Goal: Contribute content: Contribute content

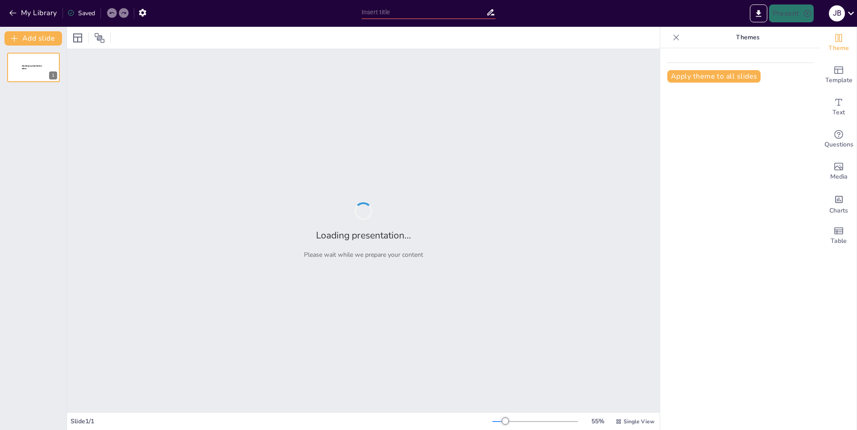
type input "De Selvas a Desiertos: Biomas para Todos"
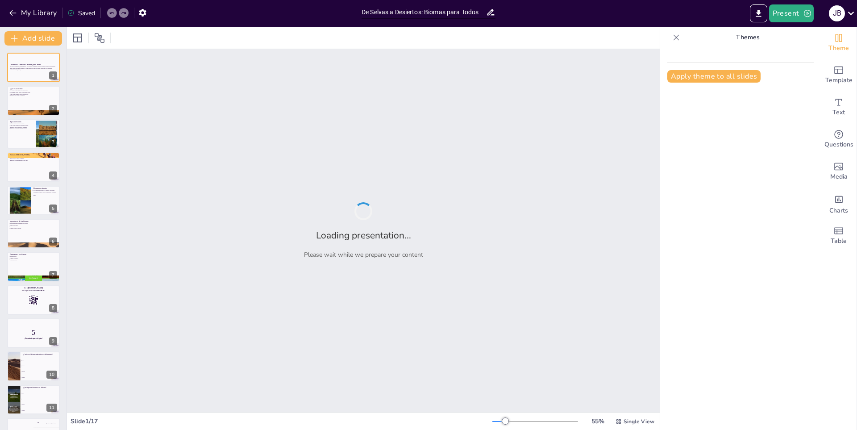
checkbox input "true"
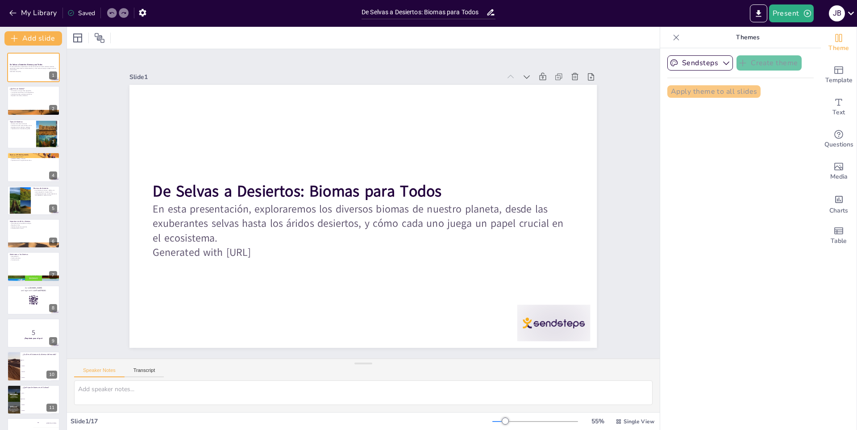
checkbox input "true"
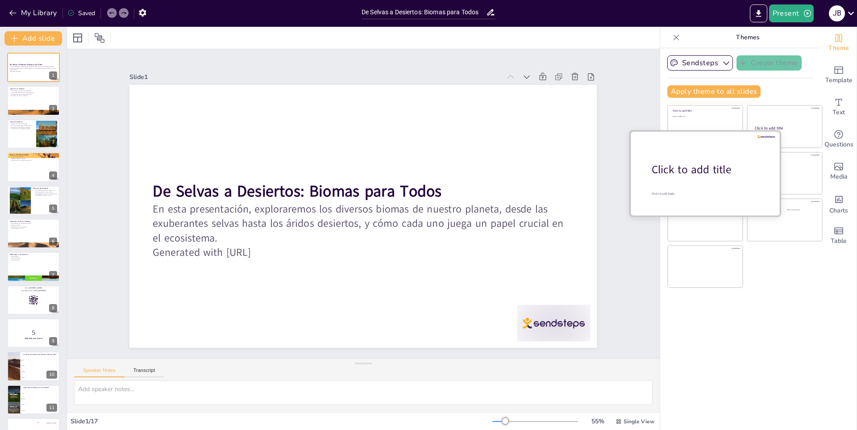
click at [679, 158] on div at bounding box center [706, 173] width 150 height 84
checkbox input "true"
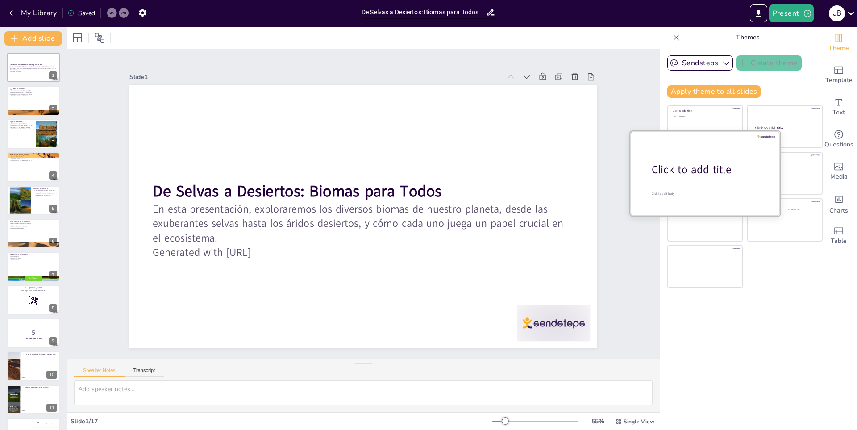
checkbox input "true"
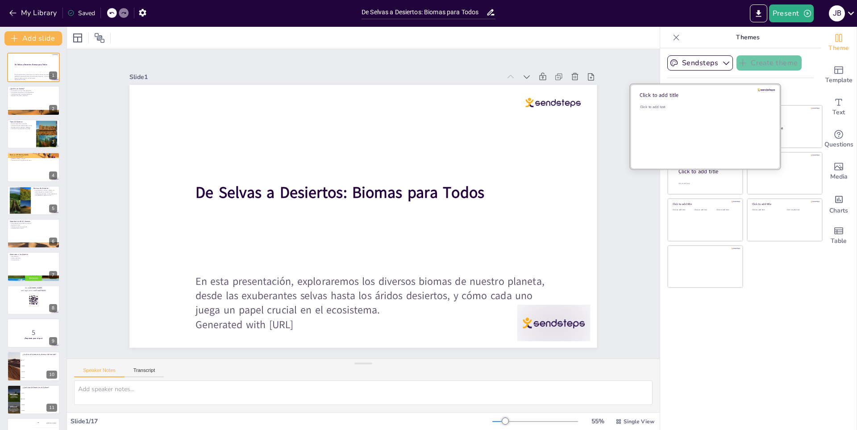
click at [684, 121] on div "Click to add text" at bounding box center [704, 132] width 128 height 55
checkbox input "true"
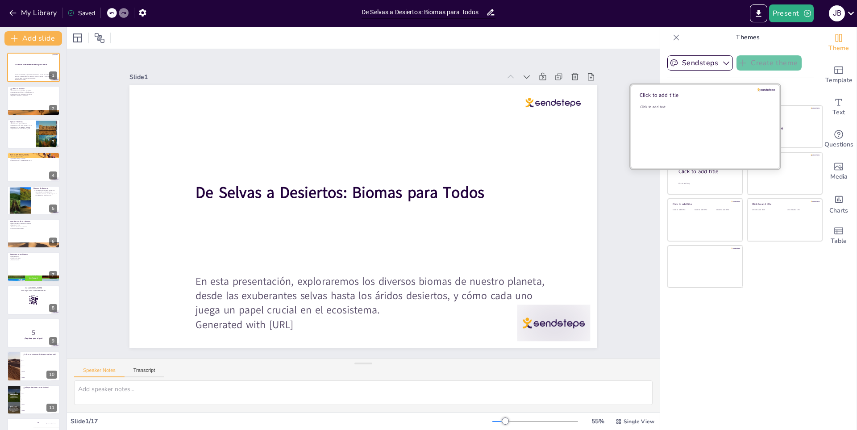
checkbox input "true"
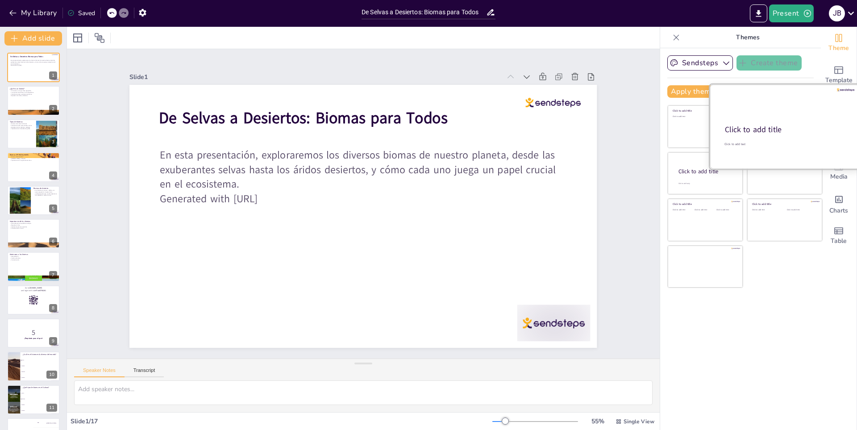
click at [800, 122] on div at bounding box center [785, 126] width 150 height 84
checkbox input "true"
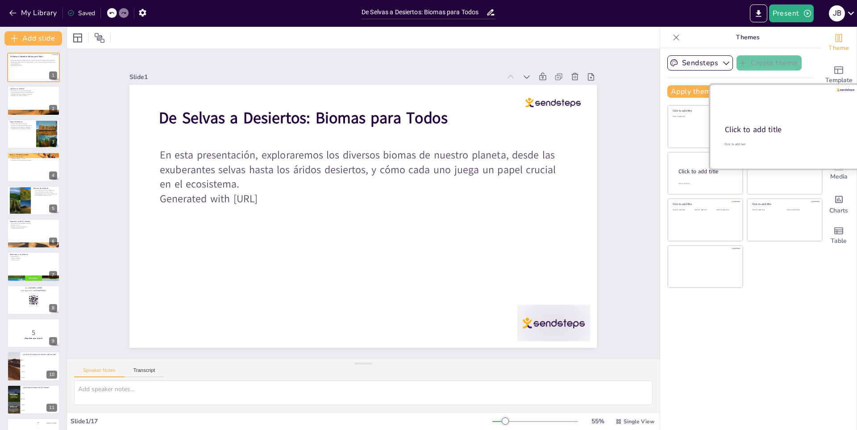
checkbox input "true"
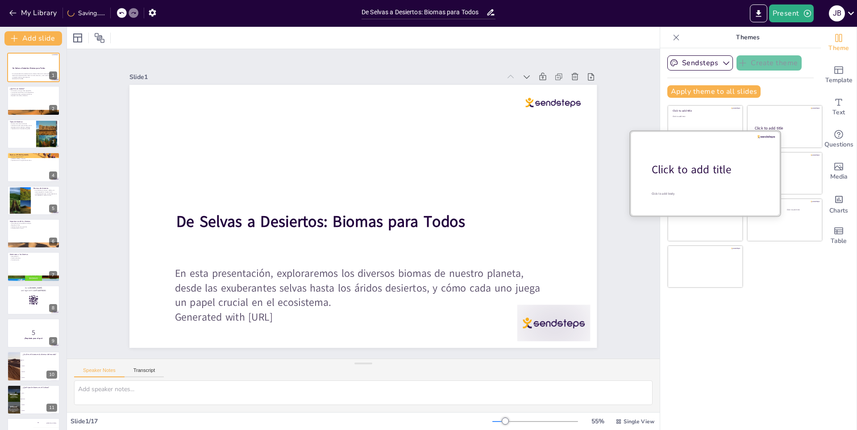
click at [652, 167] on div "Click to add title" at bounding box center [709, 169] width 114 height 15
checkbox input "true"
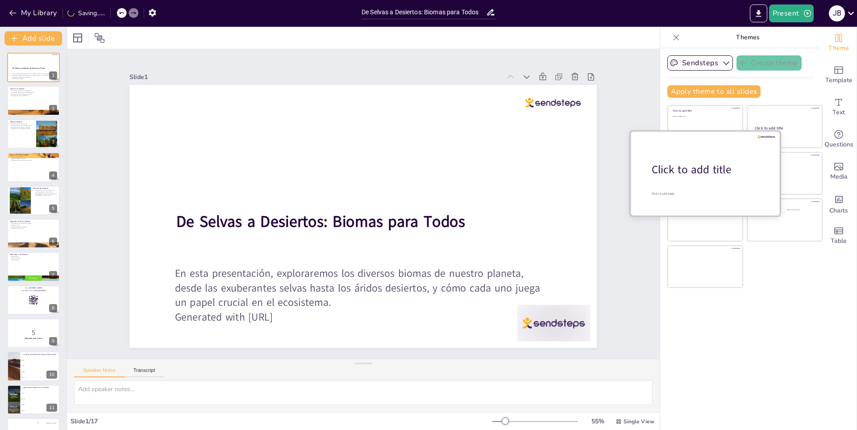
checkbox input "true"
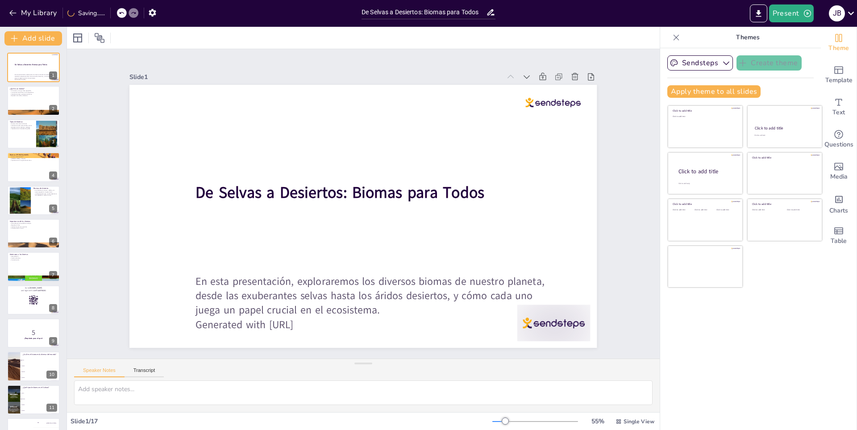
checkbox input "true"
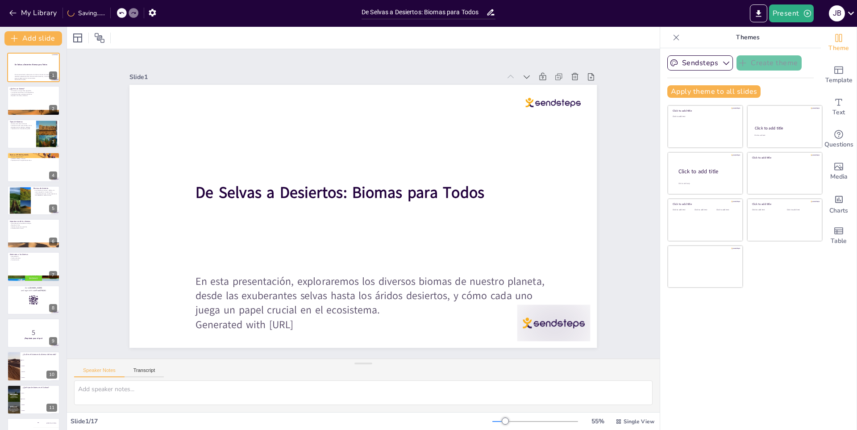
checkbox input "true"
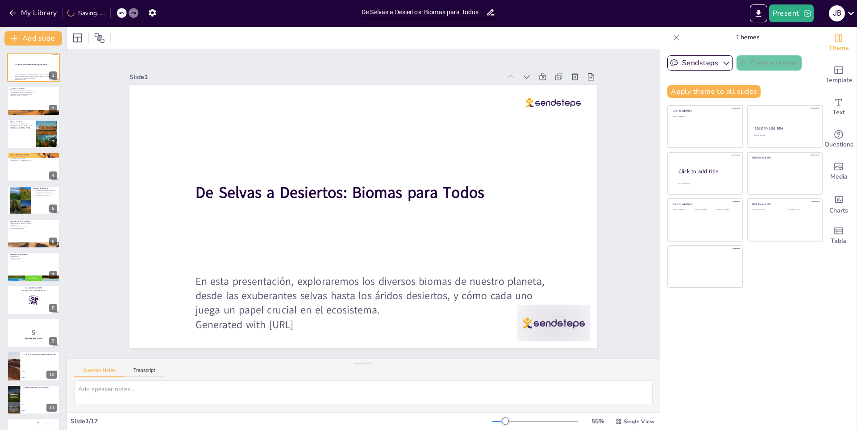
checkbox input "true"
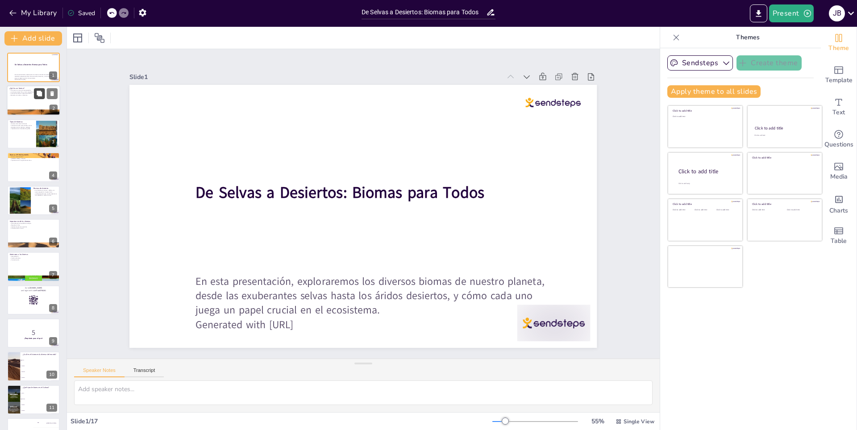
checkbox input "true"
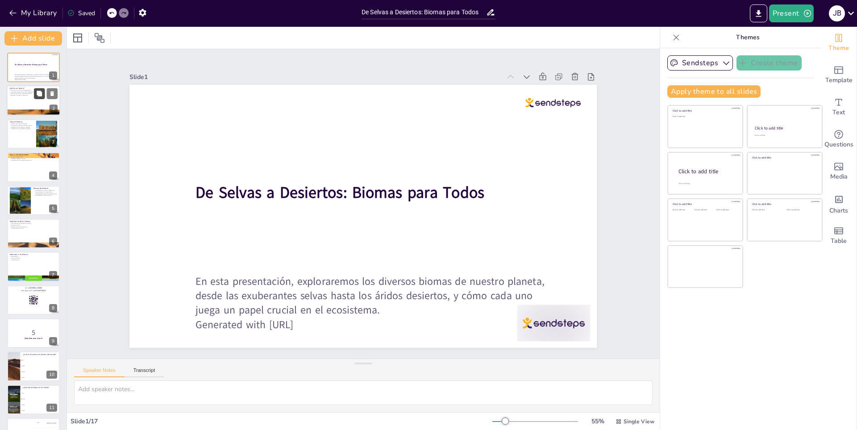
checkbox input "true"
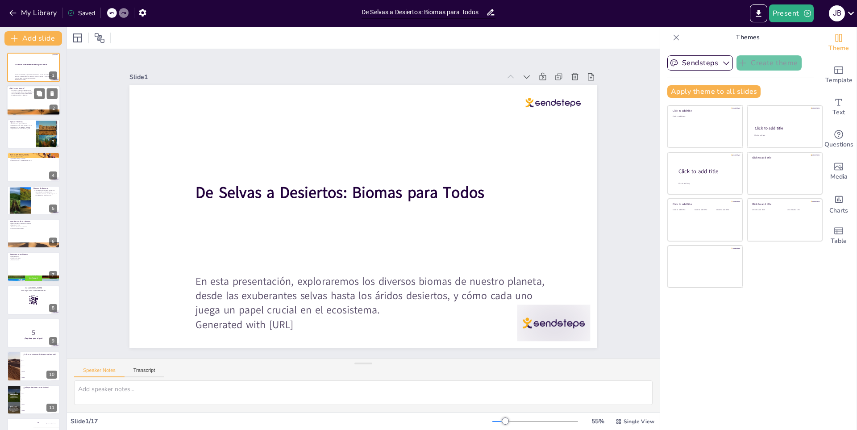
checkbox input "true"
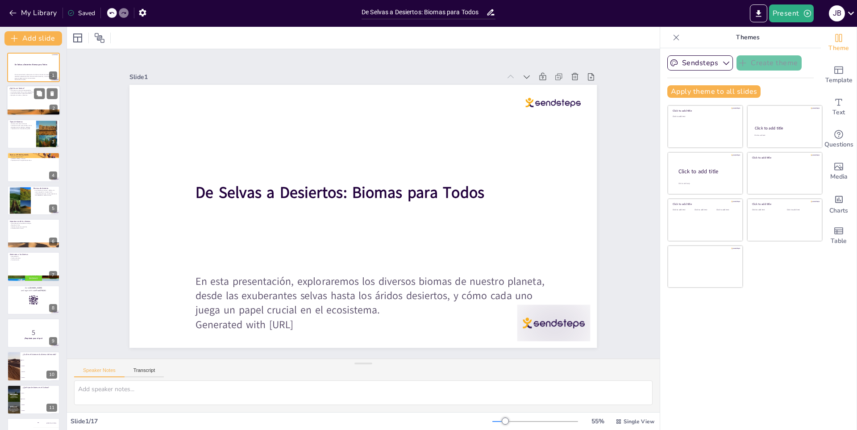
checkbox input "true"
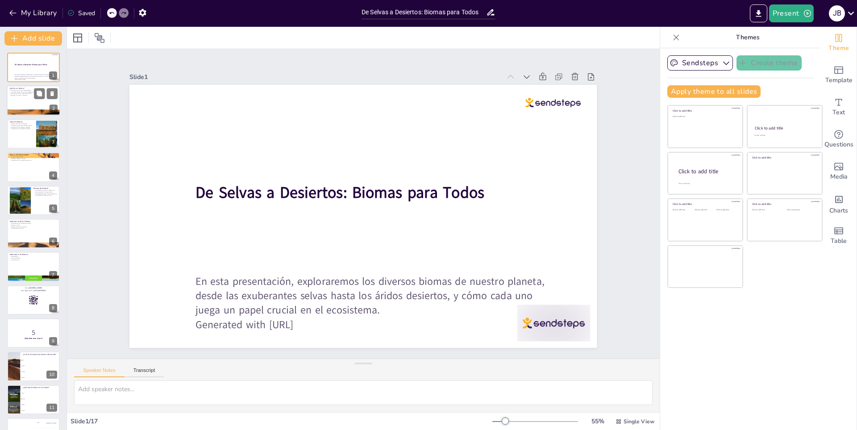
click at [18, 97] on div at bounding box center [34, 101] width 54 height 30
type textarea "Un bioma es una vasta área que comparte ciertas características climáticas y ec…"
checkbox input "true"
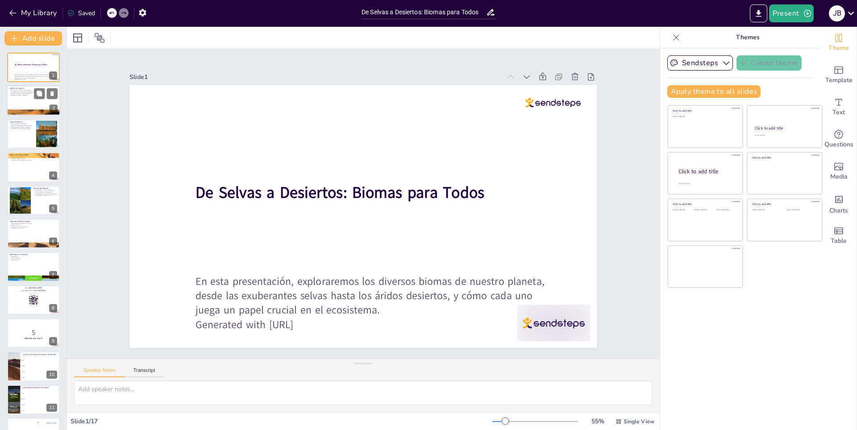
checkbox input "true"
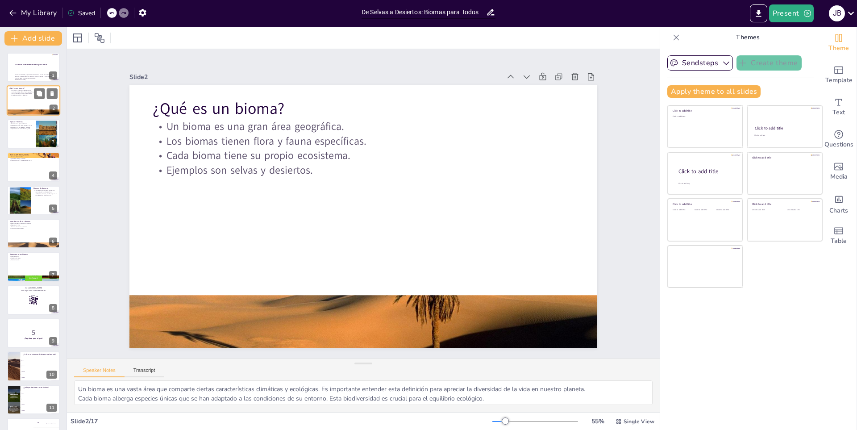
checkbox input "true"
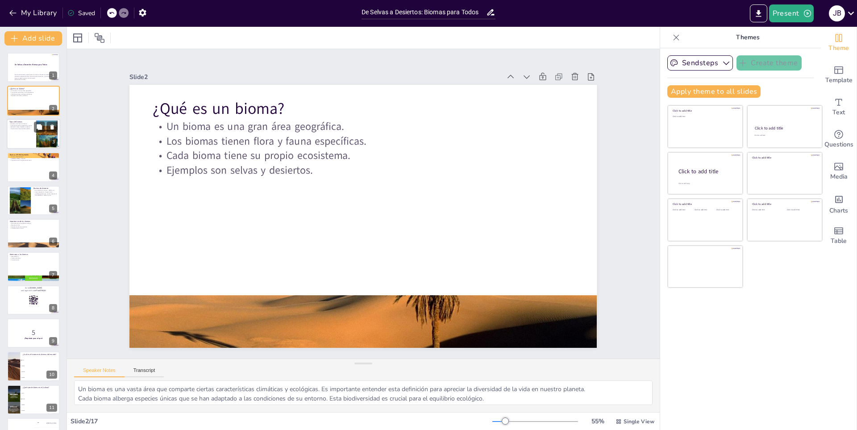
checkbox input "true"
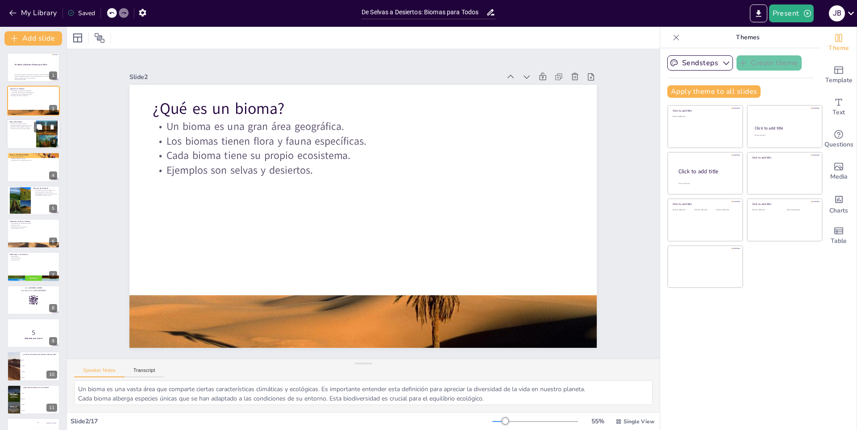
checkbox input "true"
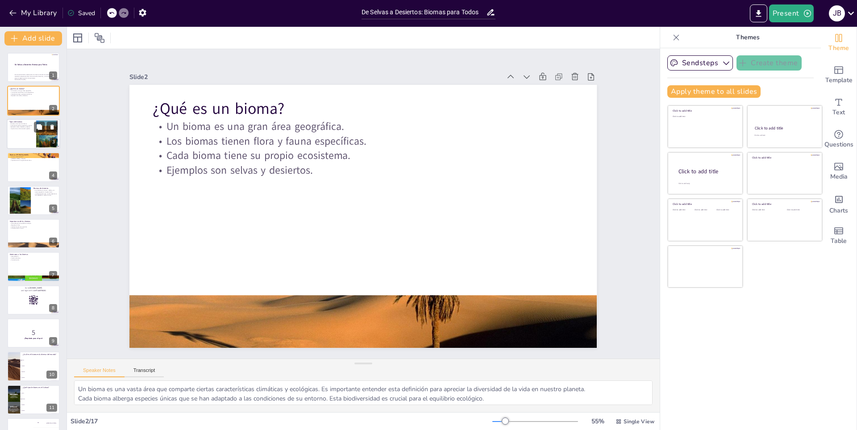
checkbox input "true"
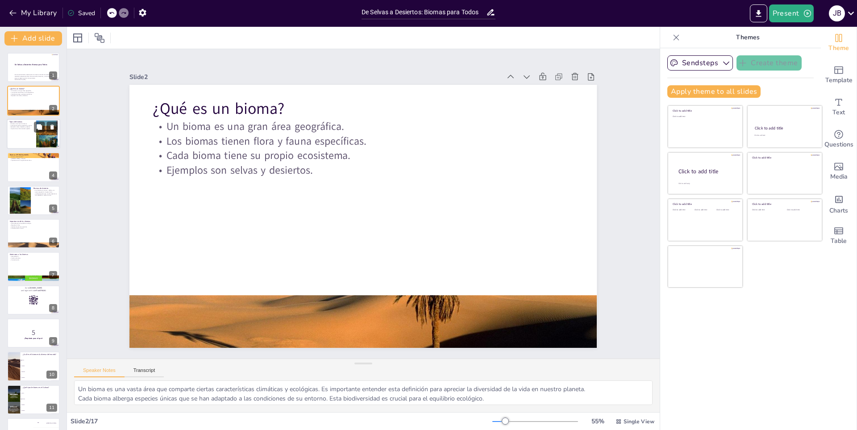
checkbox input "true"
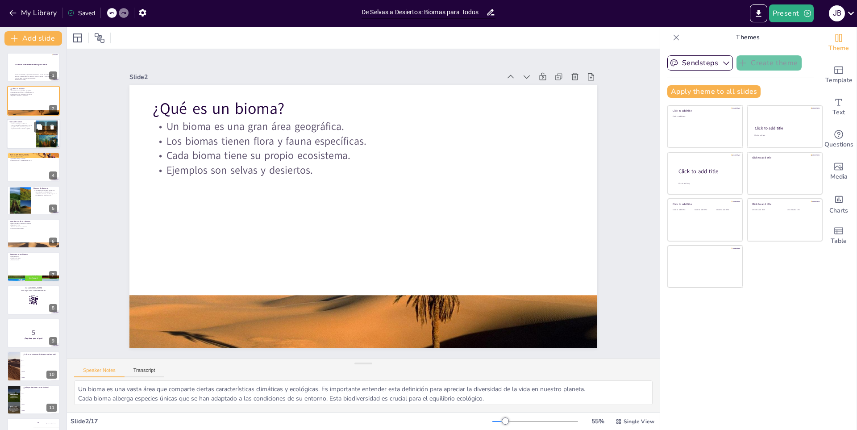
checkbox input "true"
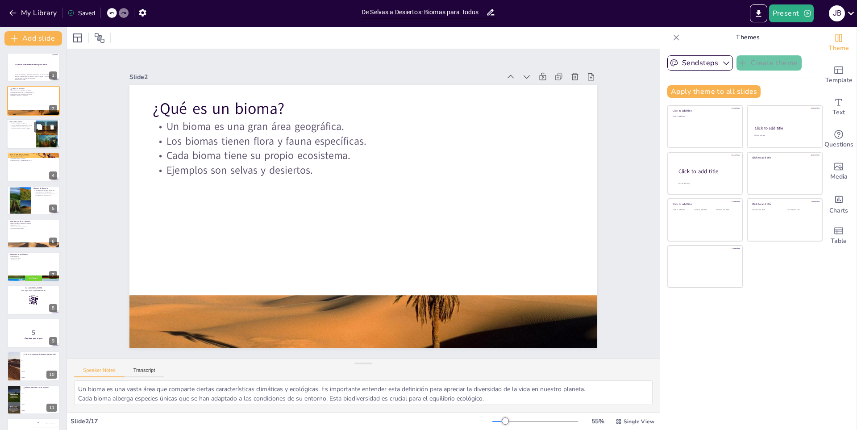
checkbox input "true"
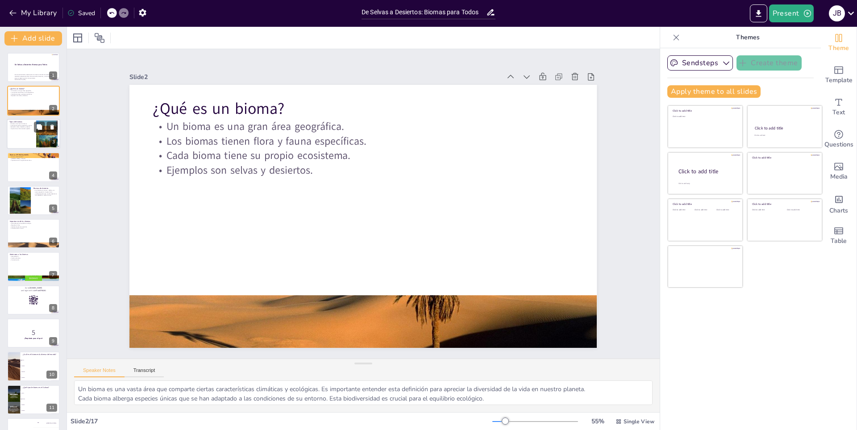
click at [15, 134] on div at bounding box center [34, 134] width 54 height 30
type textarea "La clasificación de los biomas nos ayuda a entender mejor la diversidad de ecos…"
checkbox input "true"
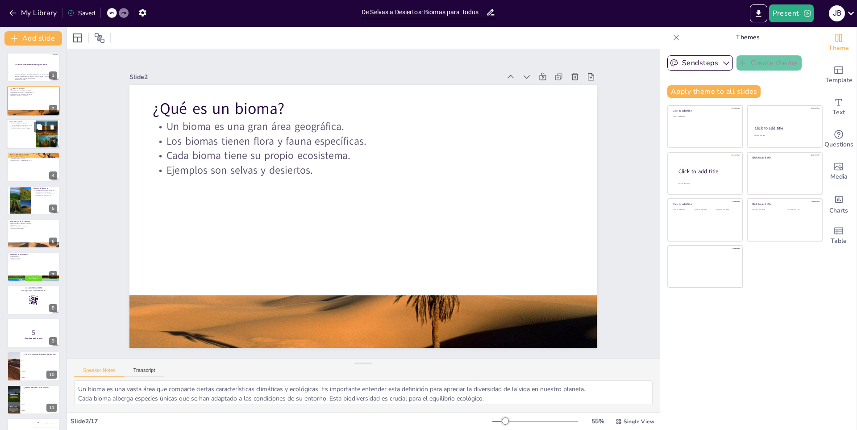
checkbox input "true"
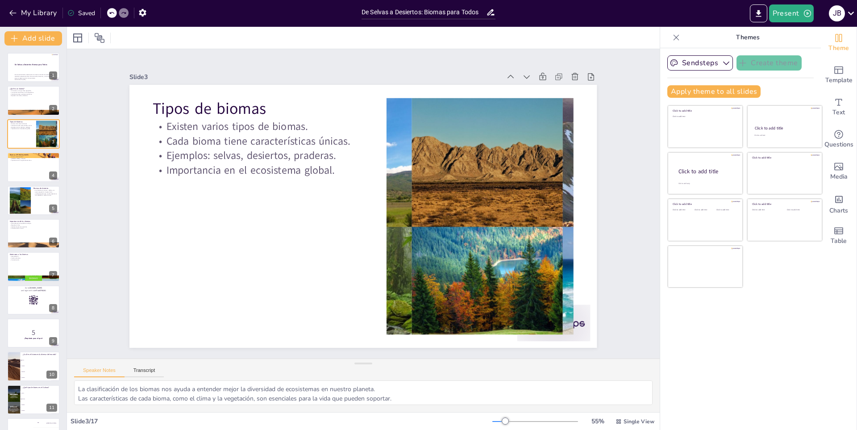
checkbox input "true"
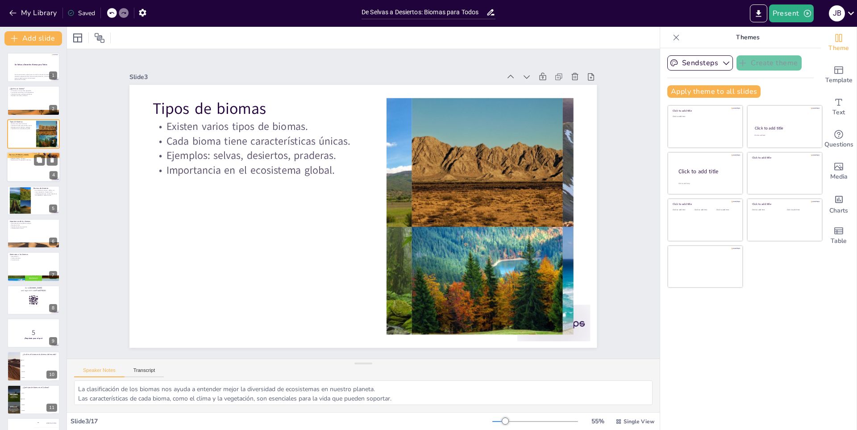
checkbox input "true"
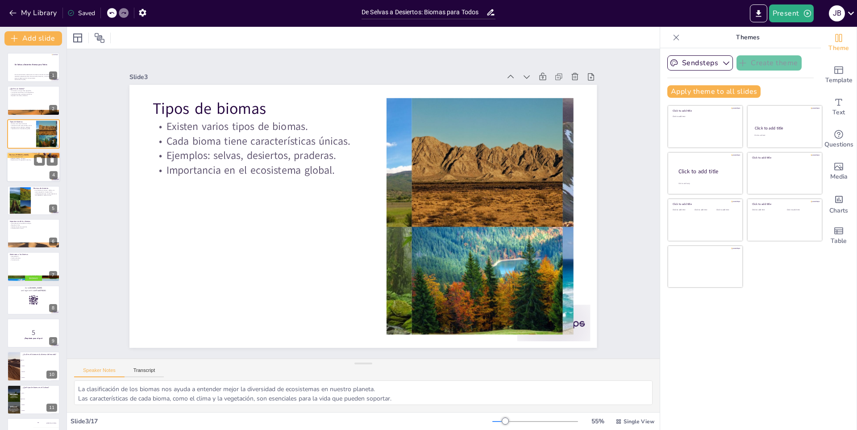
checkbox input "true"
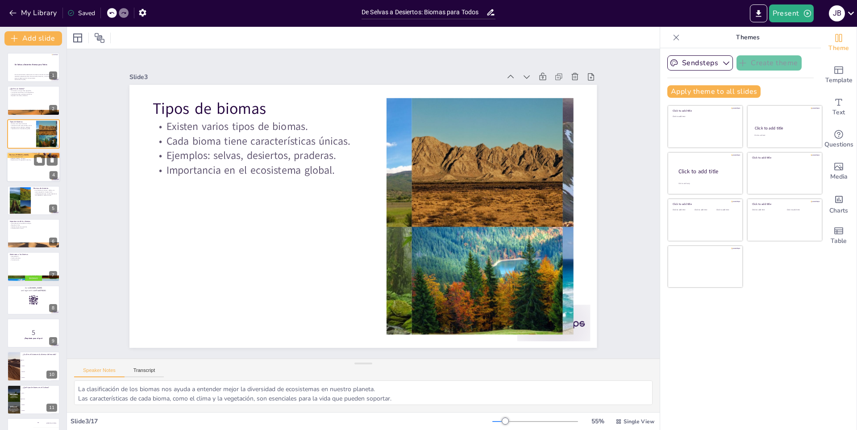
click at [7, 176] on div at bounding box center [34, 167] width 54 height 30
type textarea "La biodiversidad en las selvas es asombrosa, y cada especie tiene un papel en e…"
checkbox input "true"
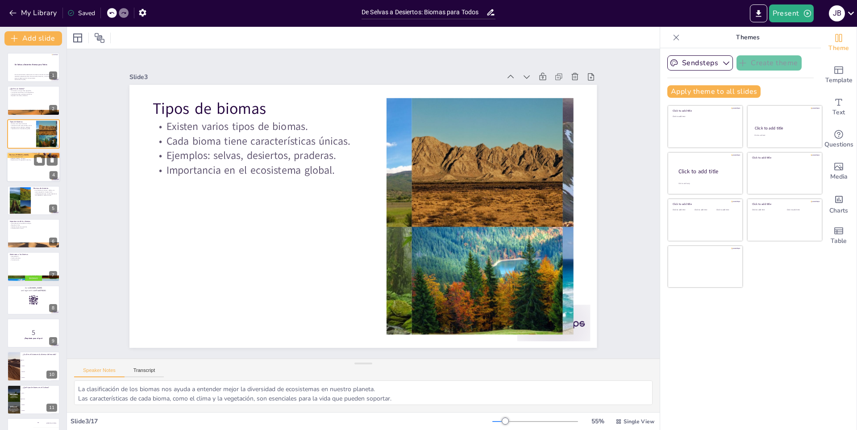
checkbox input "true"
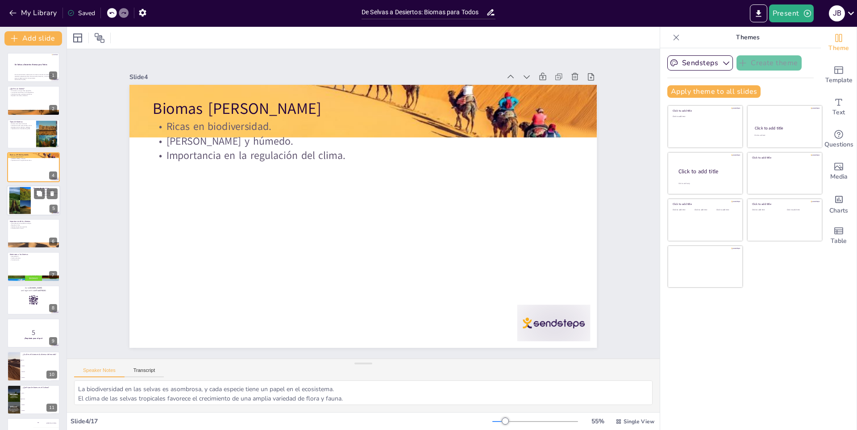
checkbox input "true"
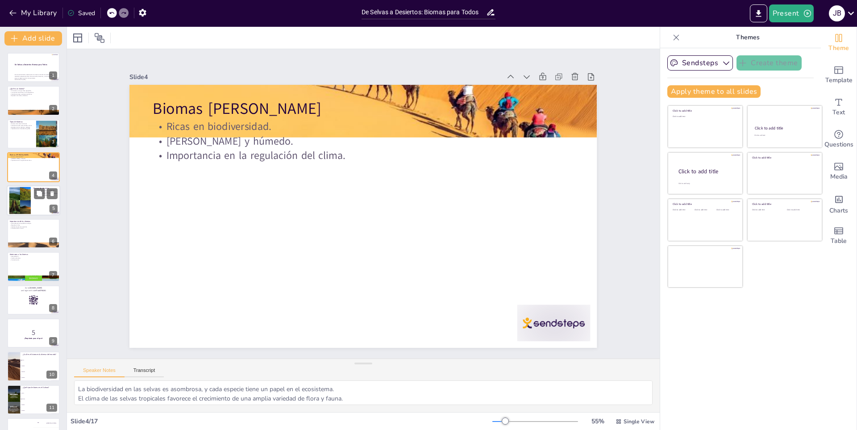
checkbox input "true"
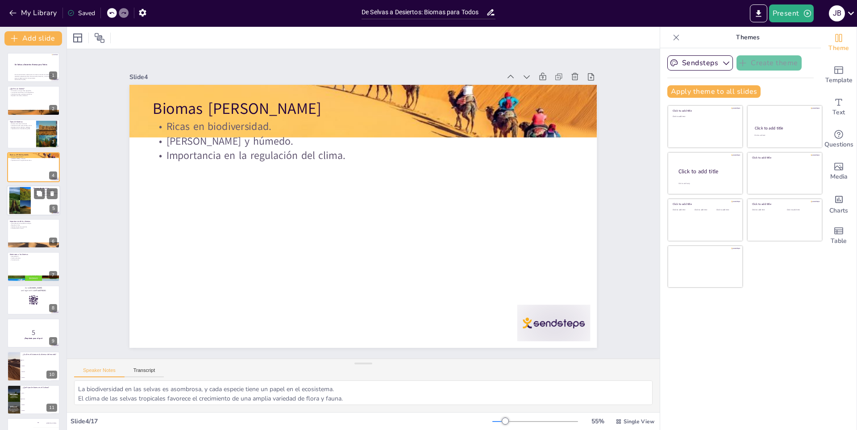
click at [7, 200] on div at bounding box center [34, 200] width 54 height 30
checkbox input "true"
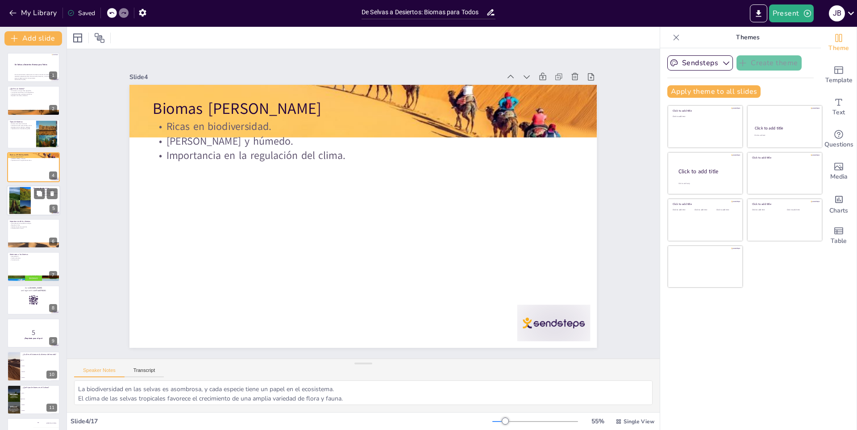
checkbox input "true"
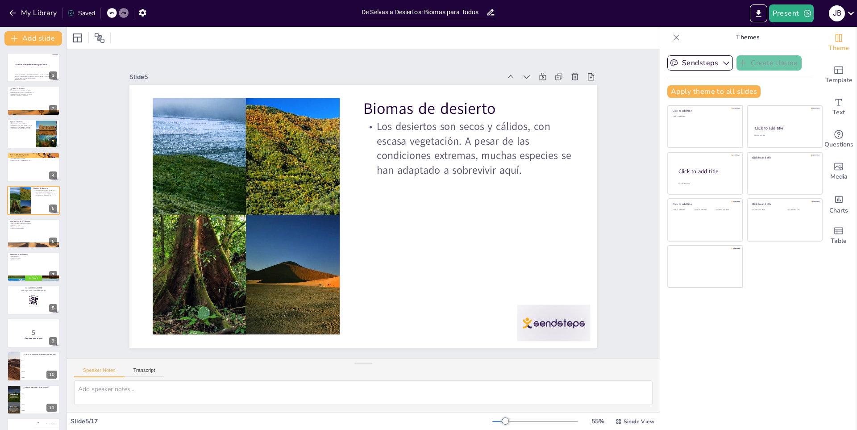
checkbox input "true"
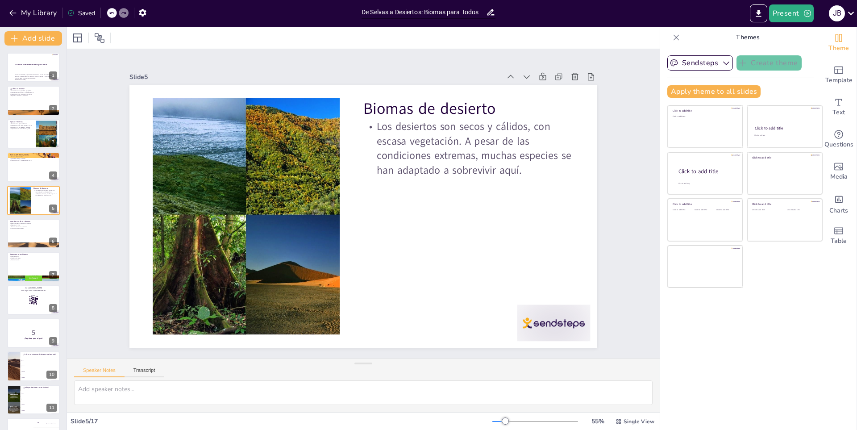
checkbox input "true"
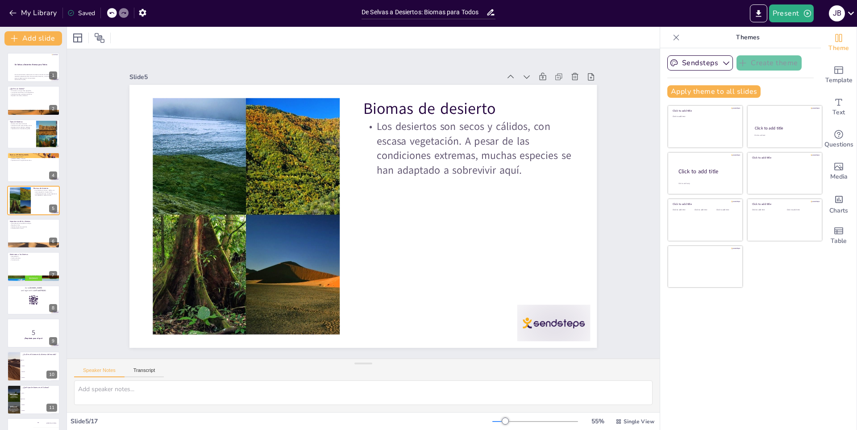
checkbox input "true"
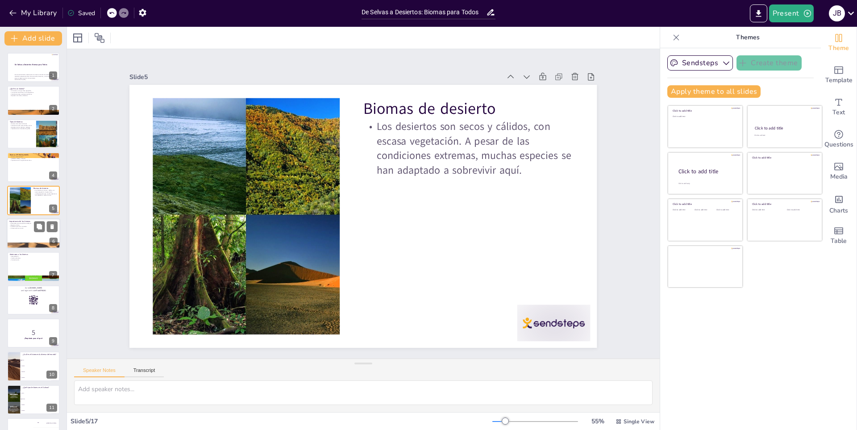
checkbox input "true"
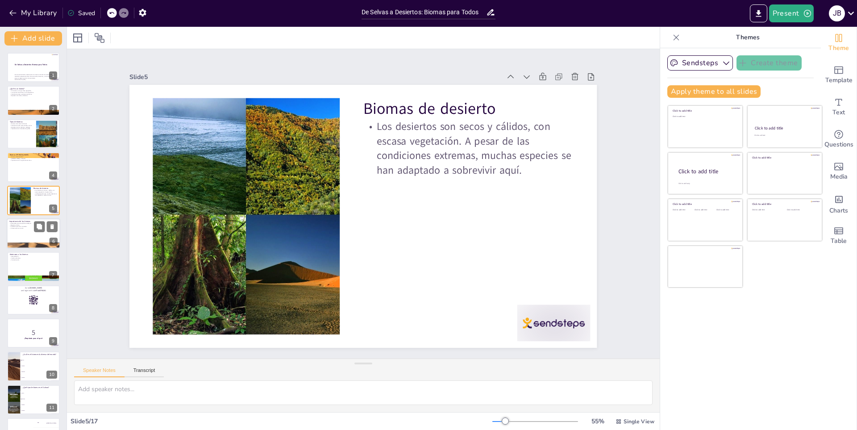
click at [8, 234] on div at bounding box center [34, 233] width 54 height 30
type textarea "El equilibrio ecológico depende de la interacción de los biomas y su diversidad…"
checkbox input "true"
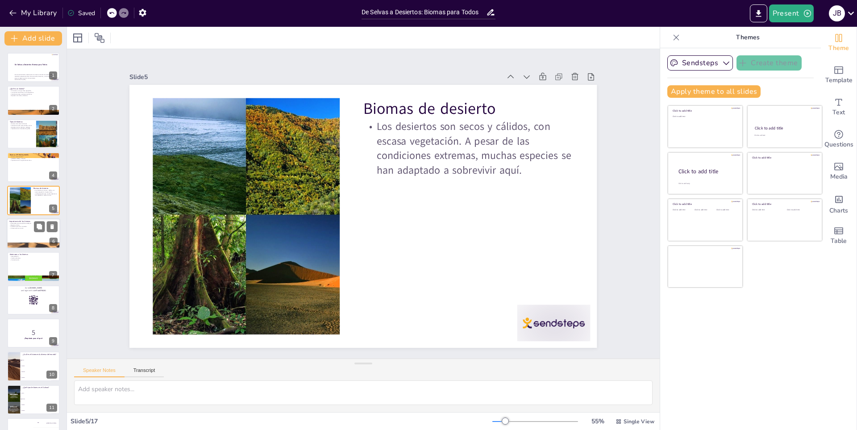
checkbox input "true"
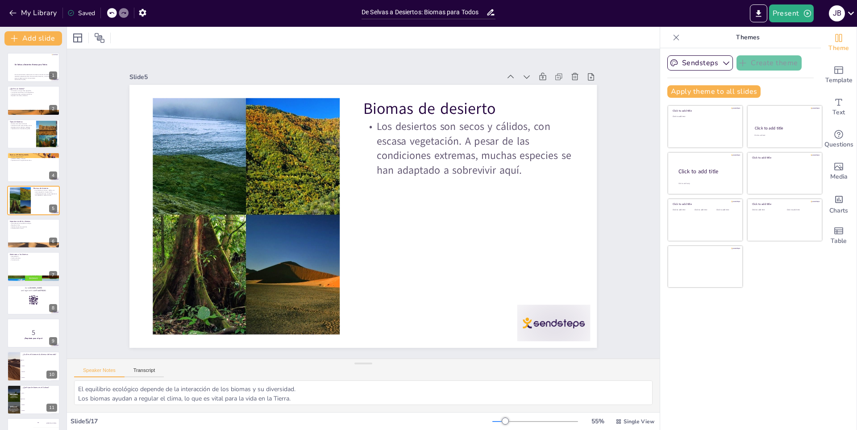
checkbox input "true"
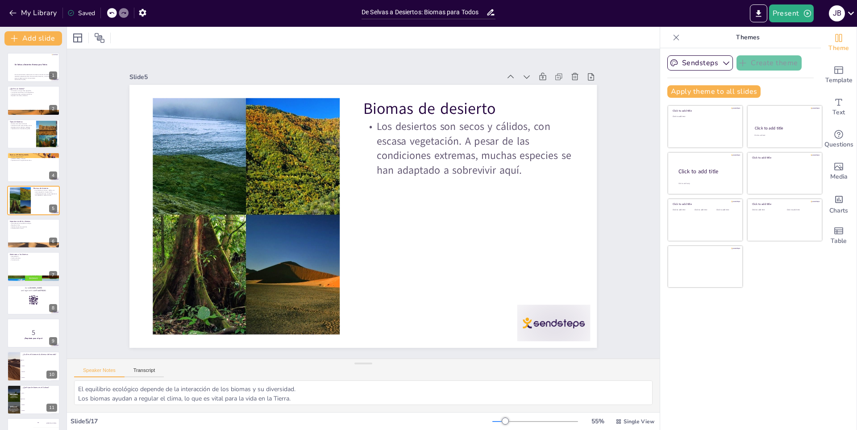
checkbox input "true"
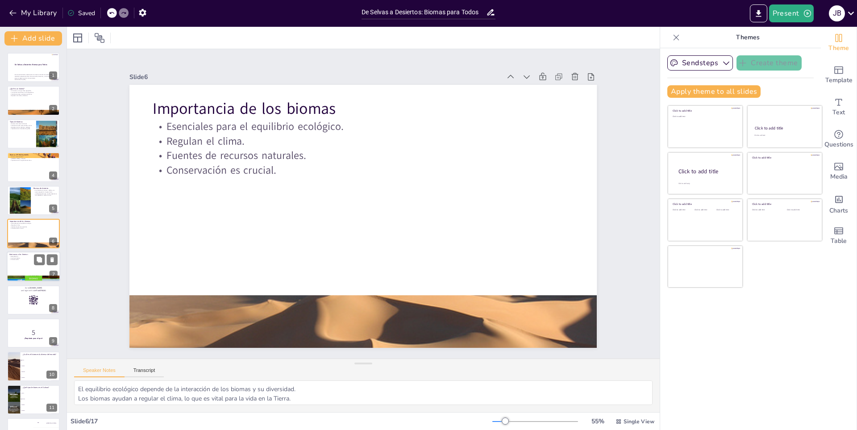
checkbox input "true"
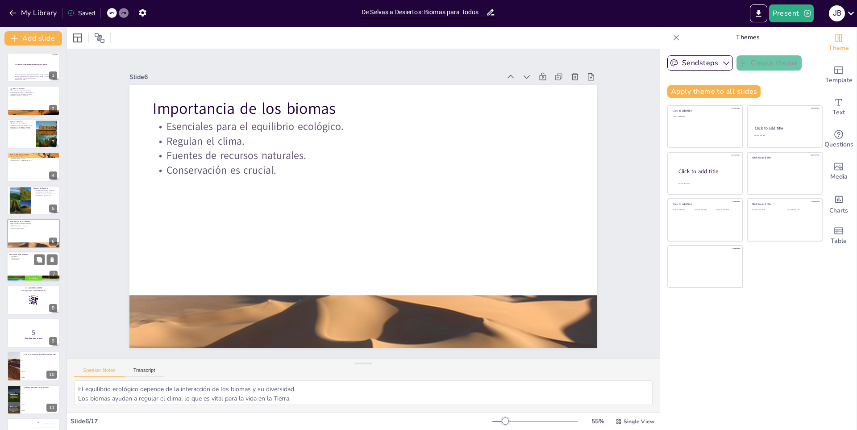
checkbox input "true"
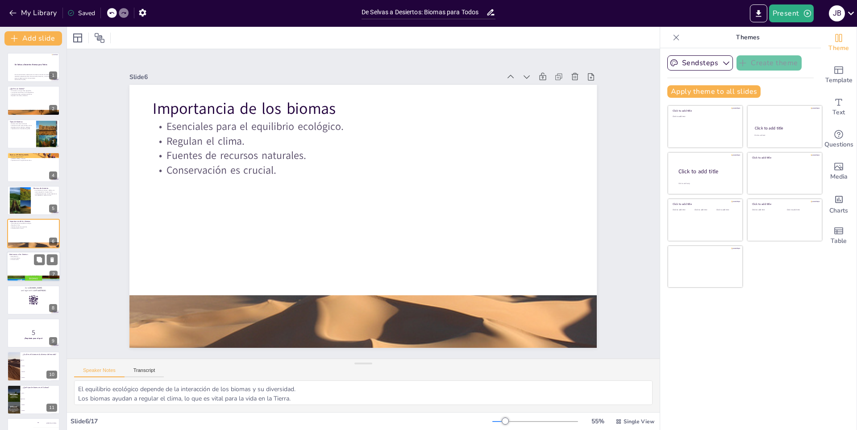
checkbox input "true"
click at [16, 259] on p "Contaminación." at bounding box center [33, 260] width 48 height 2
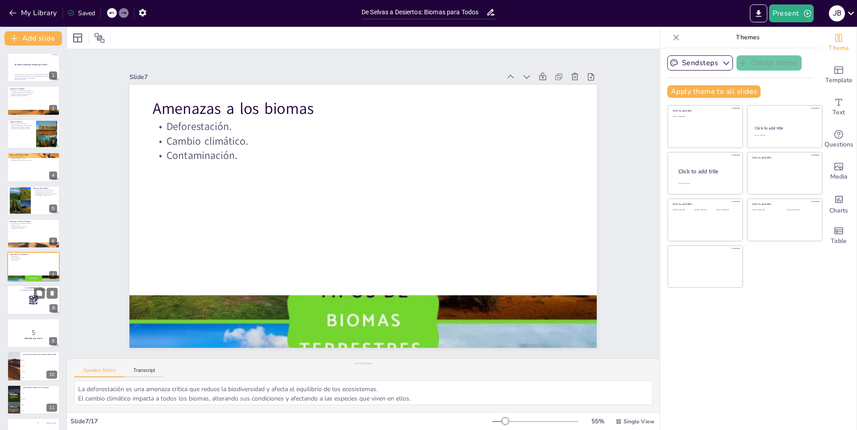
scroll to position [29, 0]
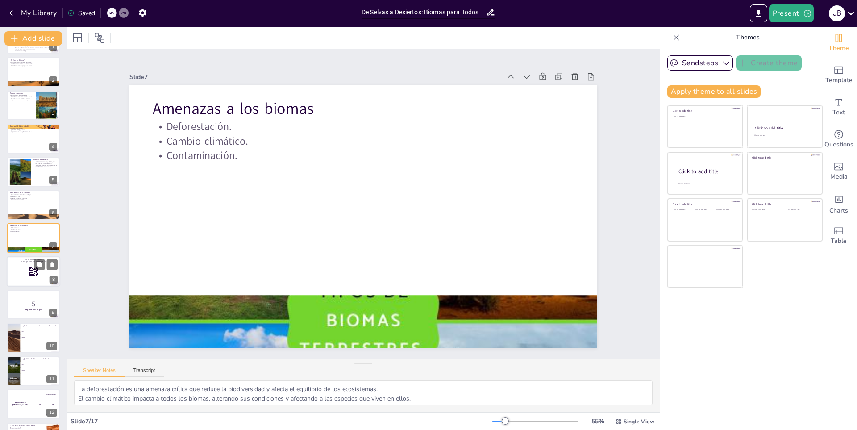
click at [23, 258] on p "Go to sendsteps.me" at bounding box center [33, 259] width 48 height 3
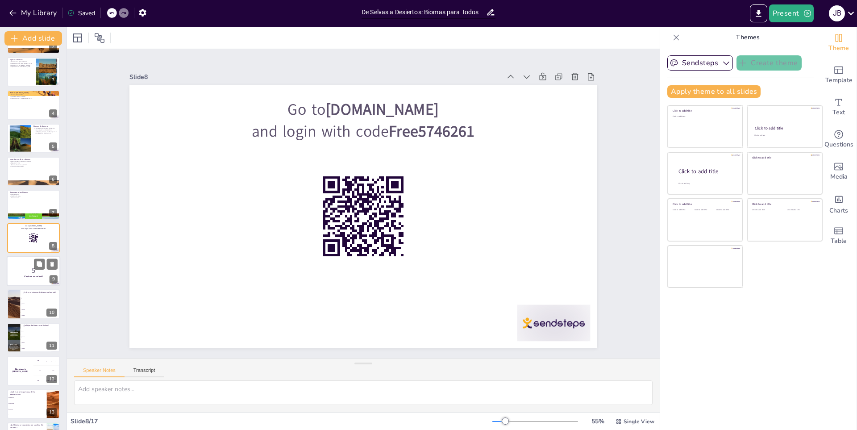
click at [14, 279] on div at bounding box center [34, 271] width 54 height 30
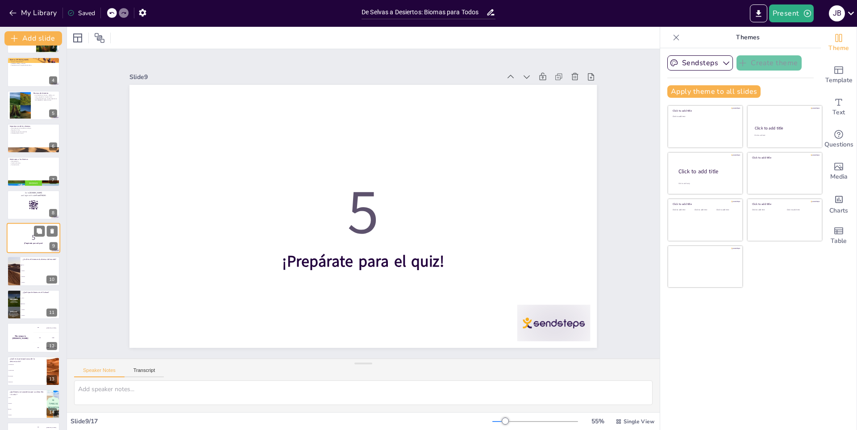
click at [14, 279] on div at bounding box center [13, 270] width 55 height 29
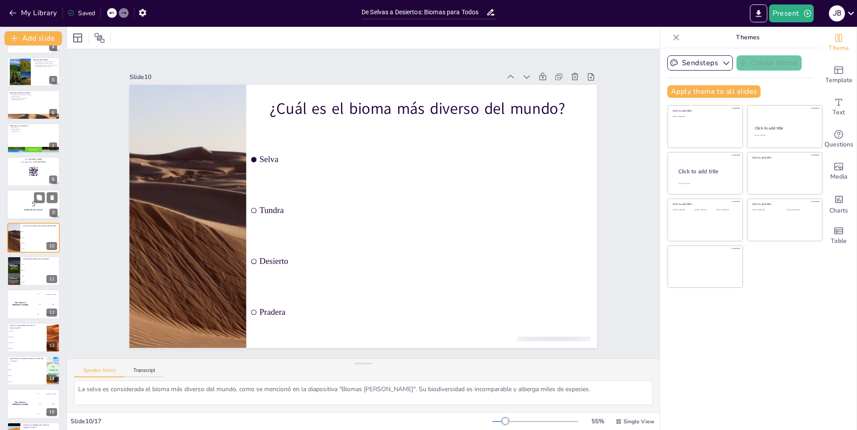
click at [14, 279] on div at bounding box center [14, 270] width 64 height 29
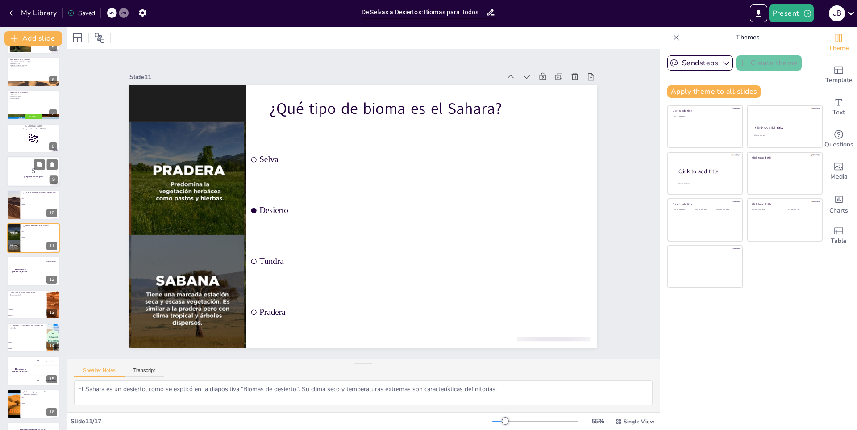
click at [14, 279] on div "The winner is Niels 🏆" at bounding box center [20, 270] width 26 height 29
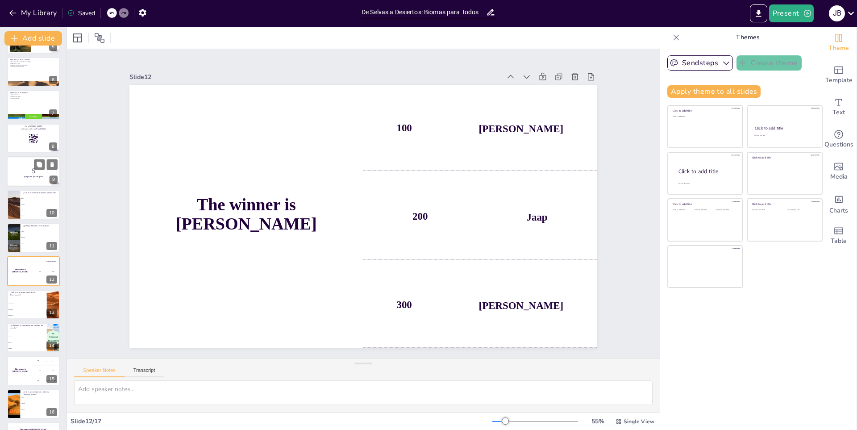
scroll to position [191, 0]
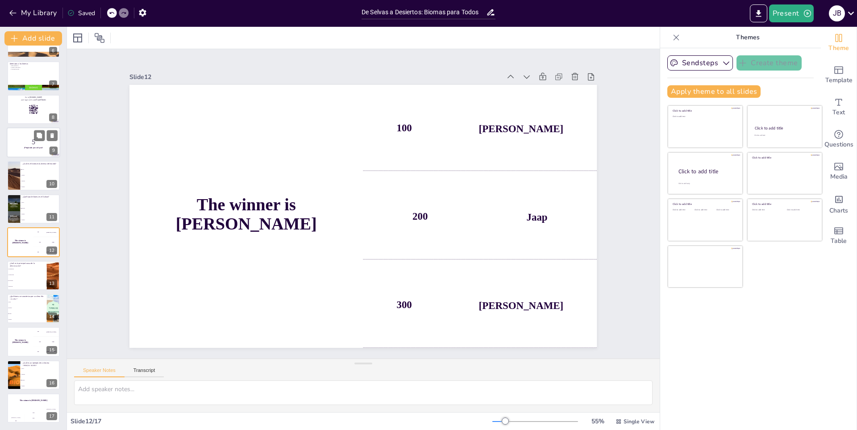
click at [14, 279] on li "Agricultura" at bounding box center [27, 280] width 40 height 5
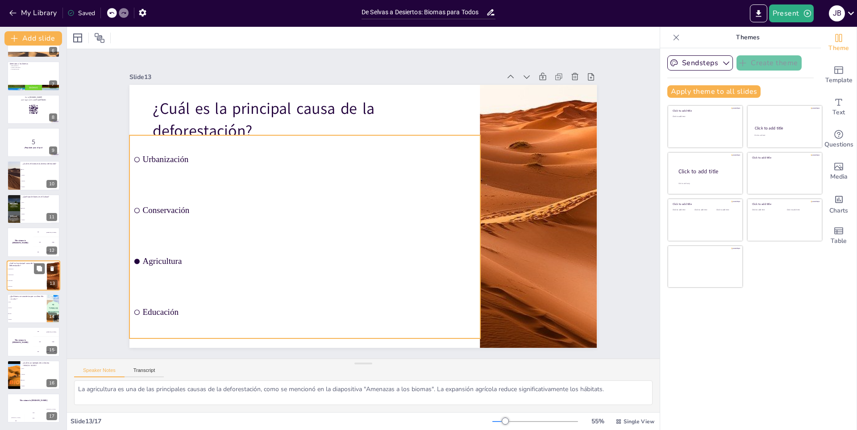
click at [15, 277] on li "Conservación" at bounding box center [27, 275] width 40 height 6
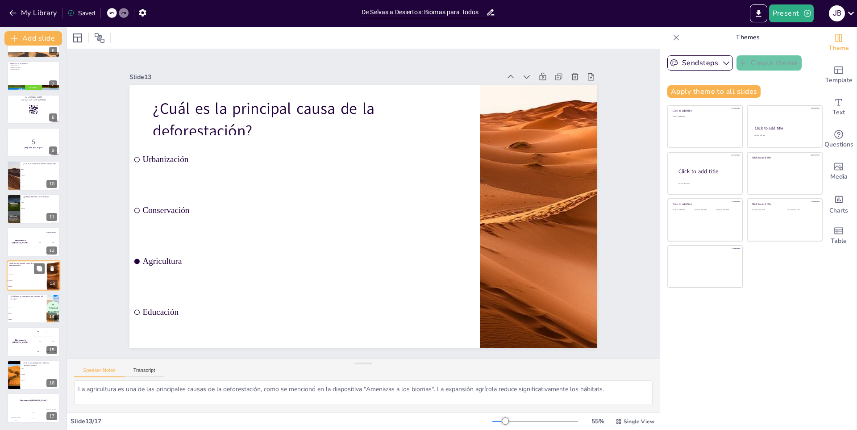
click at [15, 277] on li "Conservación" at bounding box center [27, 275] width 40 height 6
click at [16, 296] on p "¿Qué bioma se caracteriza por su clima frío y tundra?" at bounding box center [26, 297] width 35 height 5
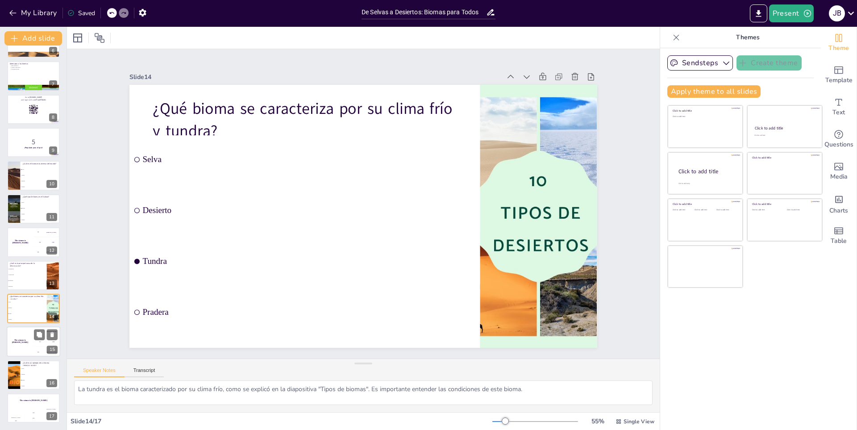
click at [29, 339] on div "The winner is Niels 🏆" at bounding box center [20, 342] width 27 height 30
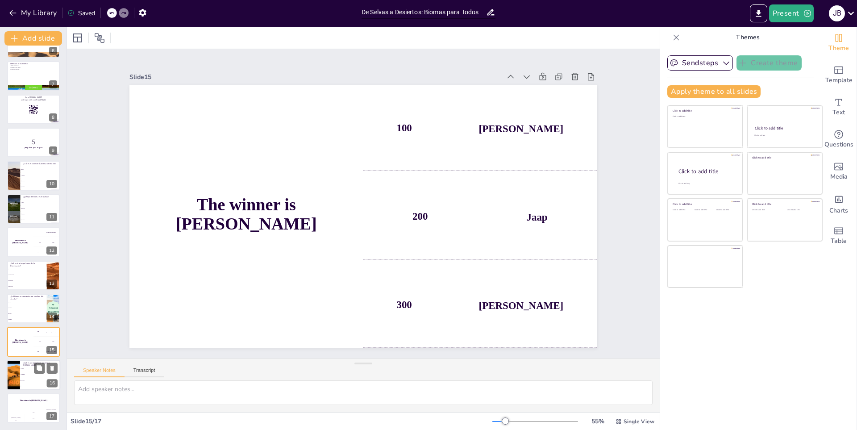
click at [18, 365] on div at bounding box center [13, 375] width 40 height 30
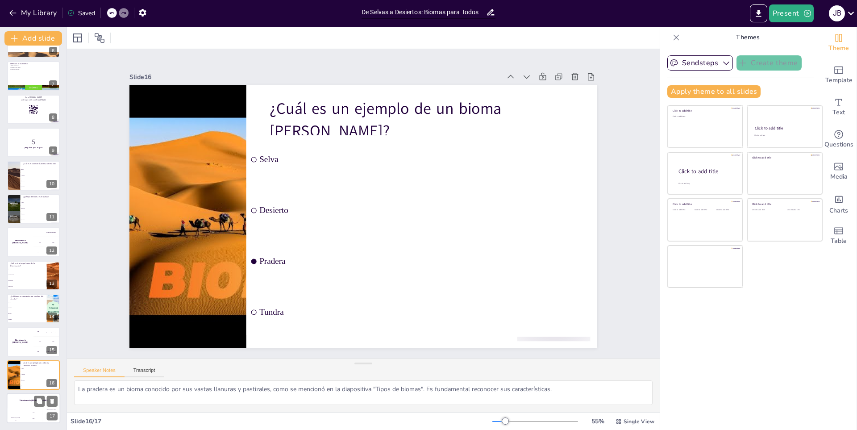
click at [13, 410] on div "Hasan 100" at bounding box center [16, 415] width 18 height 15
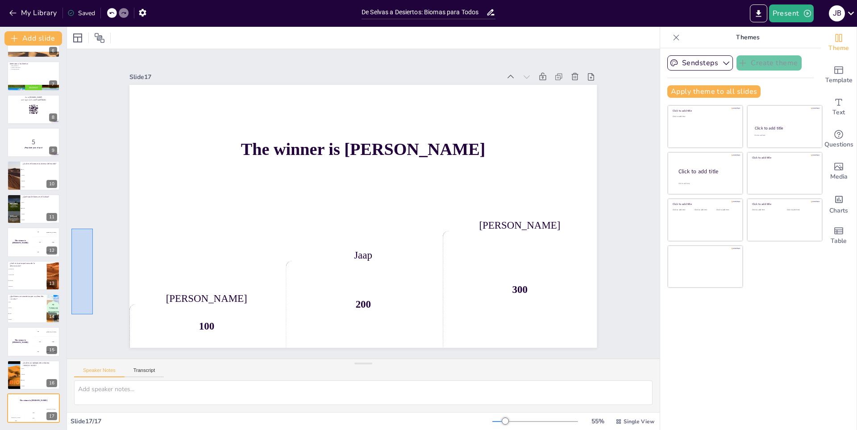
drag, startPoint x: 76, startPoint y: 296, endPoint x: 93, endPoint y: 229, distance: 69.4
click at [93, 229] on div "Slide 1 De Selvas a Desiertos: Biomas para Todos En esta presentación, explorar…" at bounding box center [363, 203] width 593 height 309
click at [6, 4] on div "My Library Saved" at bounding box center [178, 12] width 357 height 25
click at [6, 11] on div "My Library Saved" at bounding box center [75, 12] width 151 height 16
click at [9, 11] on icon "button" at bounding box center [12, 12] width 9 height 9
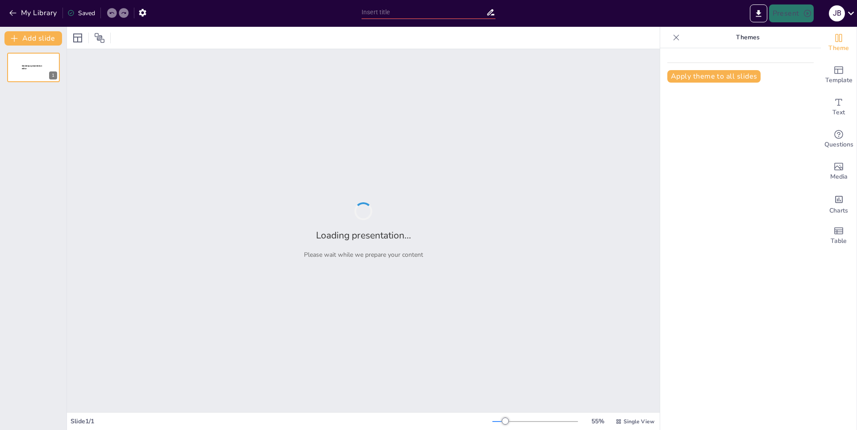
type input "Análisis de las Sustancias: Composición y Propiedades"
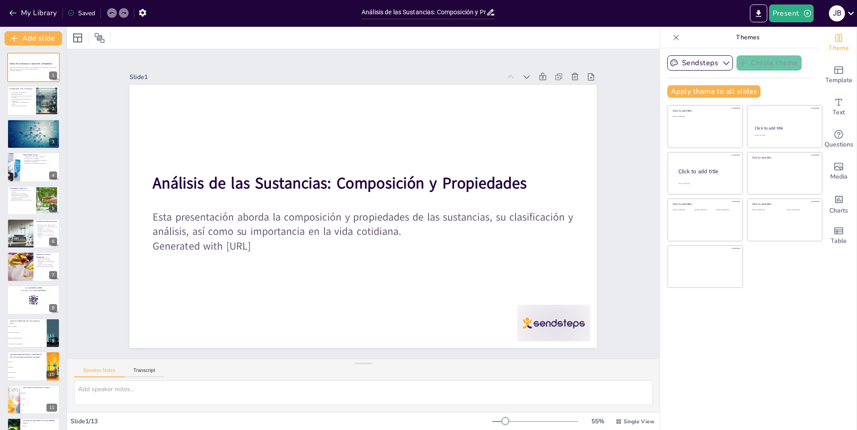
checkbox input "true"
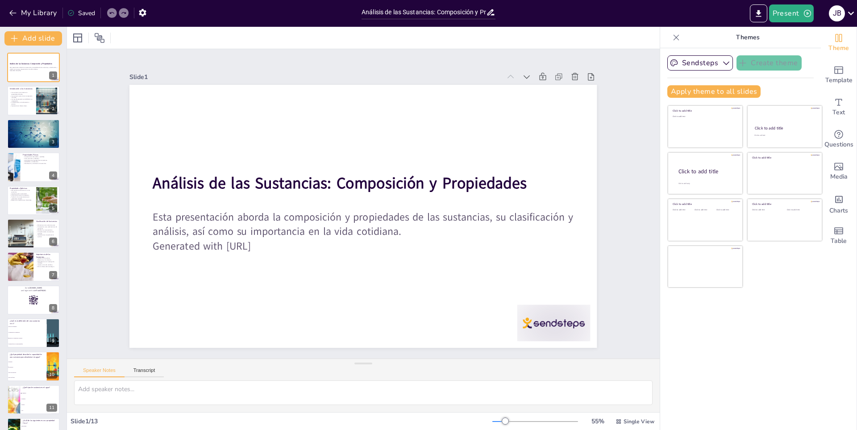
checkbox input "true"
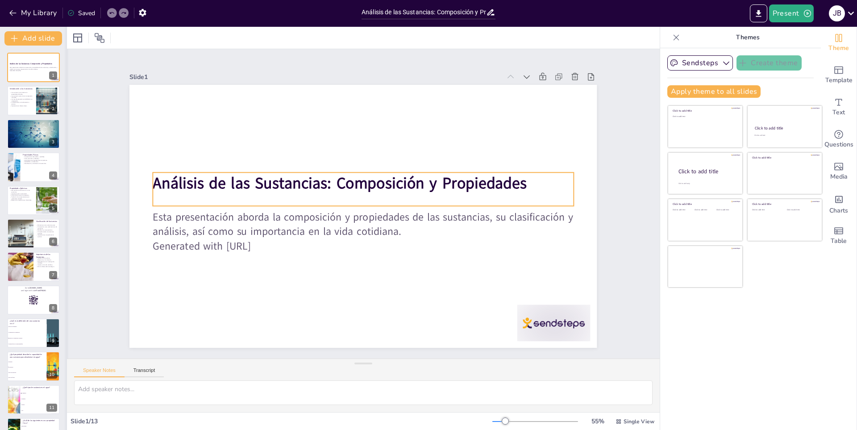
checkbox input "true"
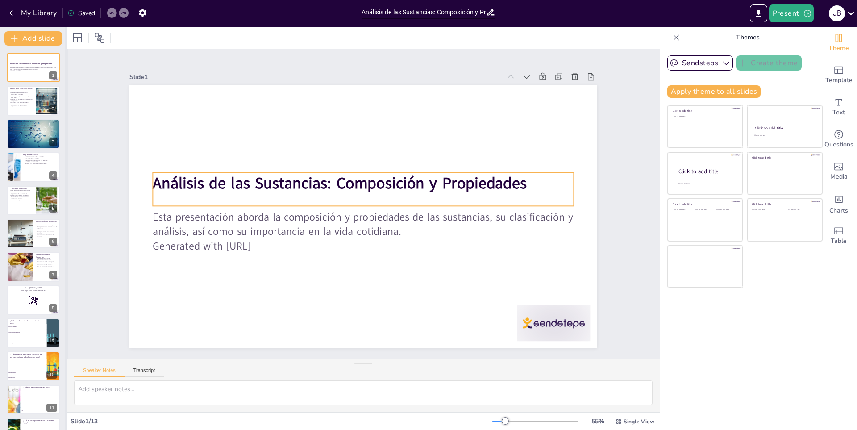
checkbox input "true"
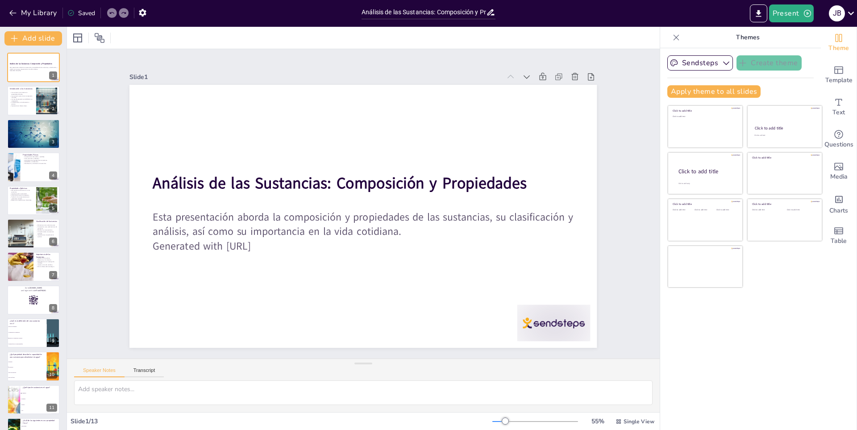
checkbox input "true"
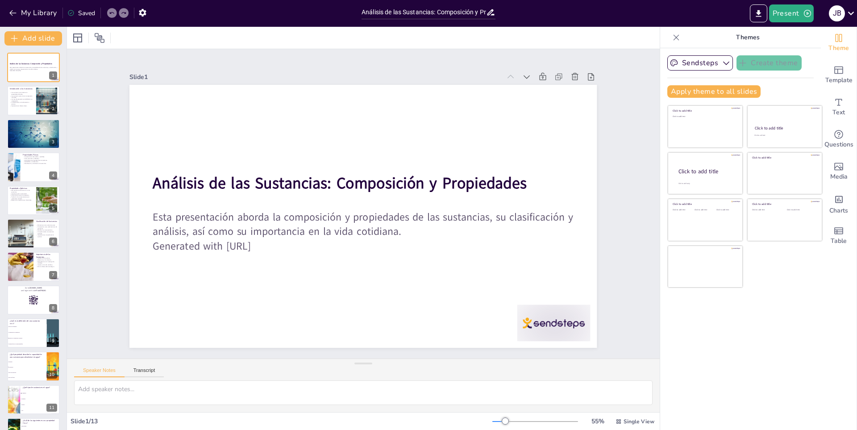
checkbox input "true"
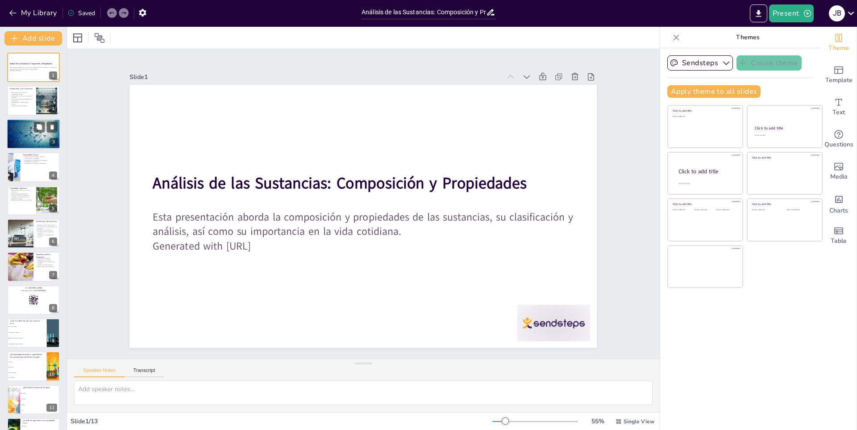
checkbox input "true"
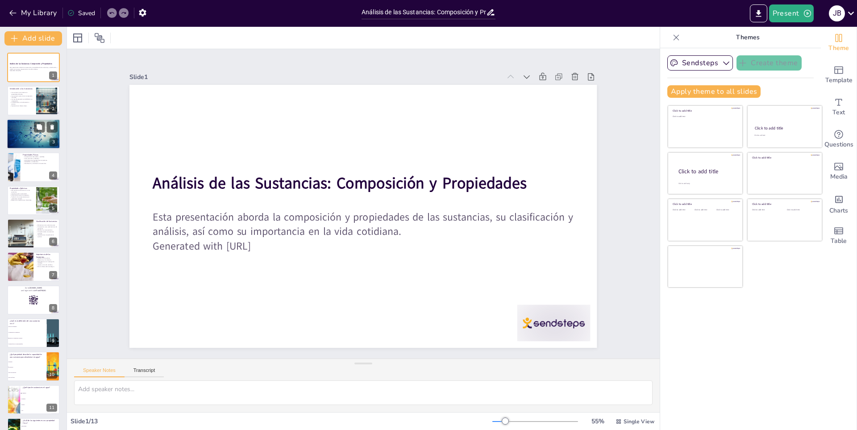
checkbox input "true"
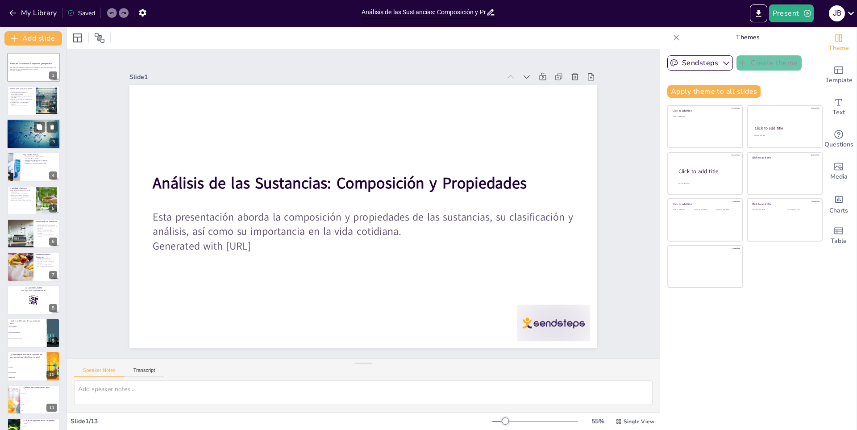
click at [26, 131] on p "Comprensión vital para el comportamiento de sustancias." at bounding box center [33, 131] width 48 height 2
type textarea "Lo ipsumdolors am con adipiscin el seddoeiusmo temp in utlaboreetdolo m aliquae…"
checkbox input "true"
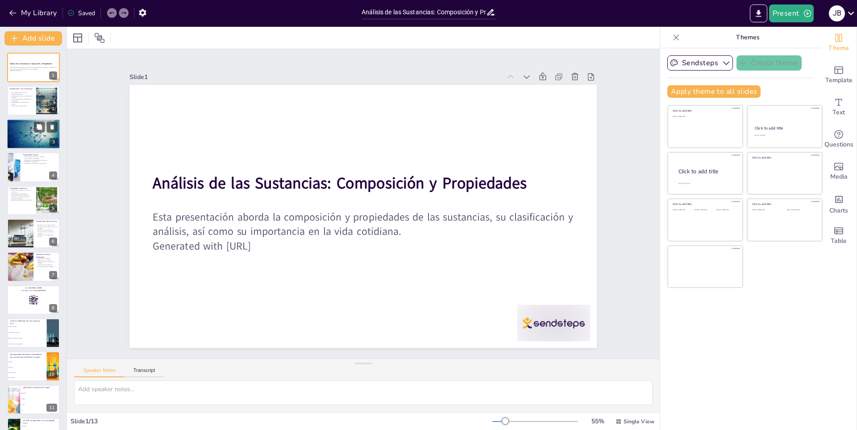
checkbox input "true"
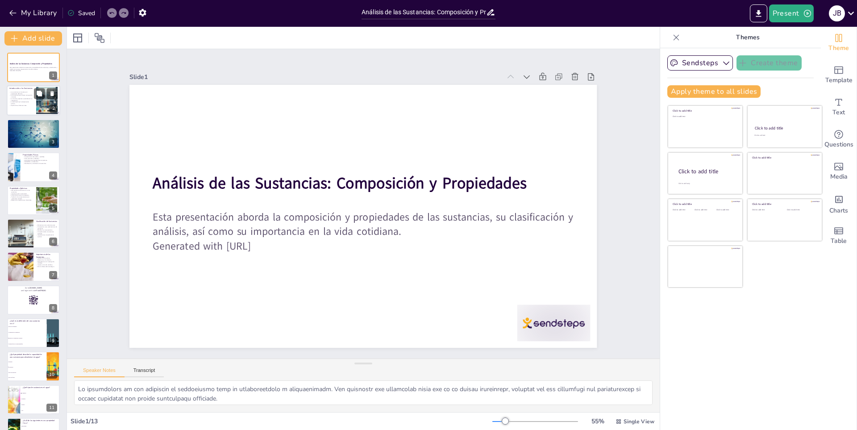
checkbox input "true"
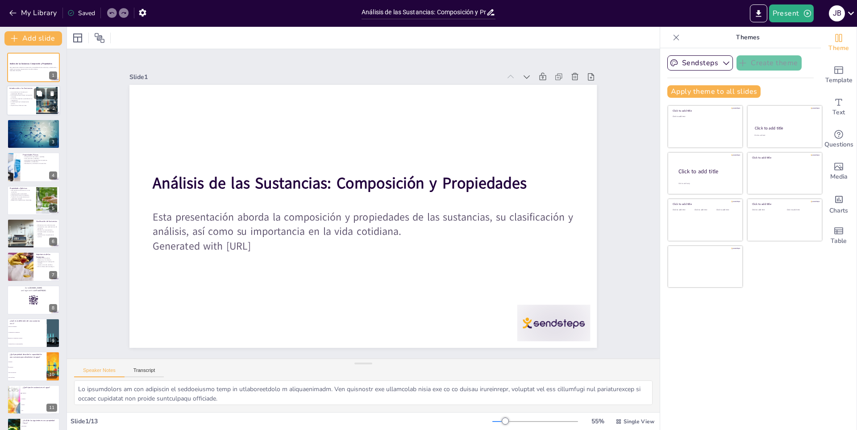
checkbox input "true"
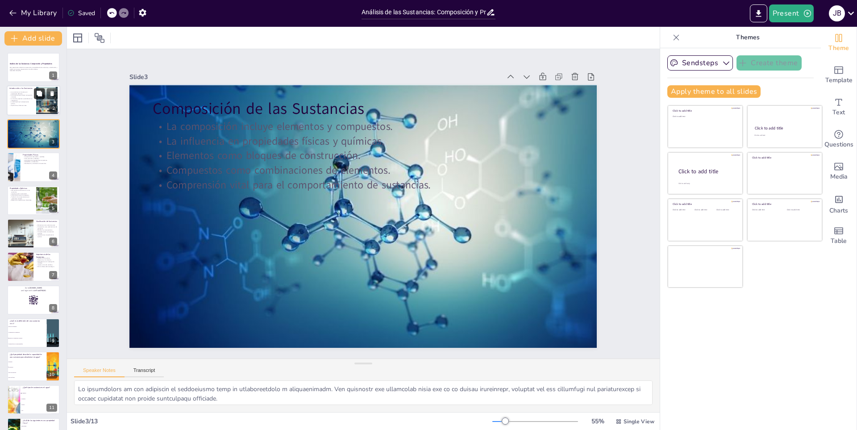
checkbox input "true"
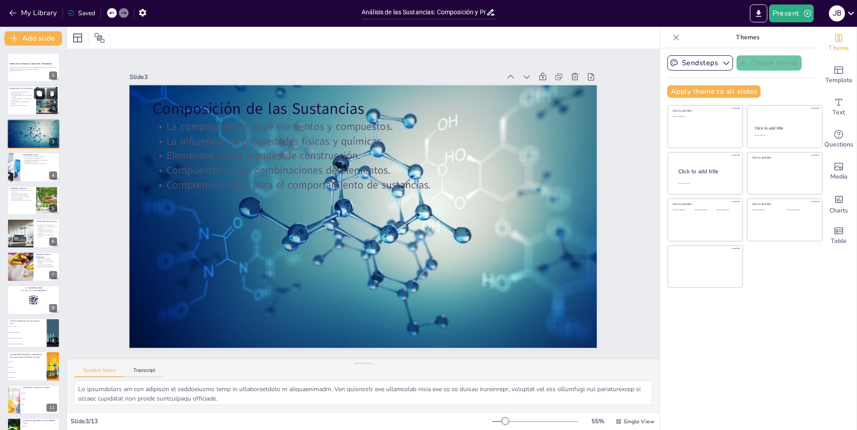
click at [41, 98] on button at bounding box center [39, 93] width 11 height 11
type textarea "Lor ipsumdolor sit ametco ad elitsed doe tempor incididuntu laboreetdol m al en…"
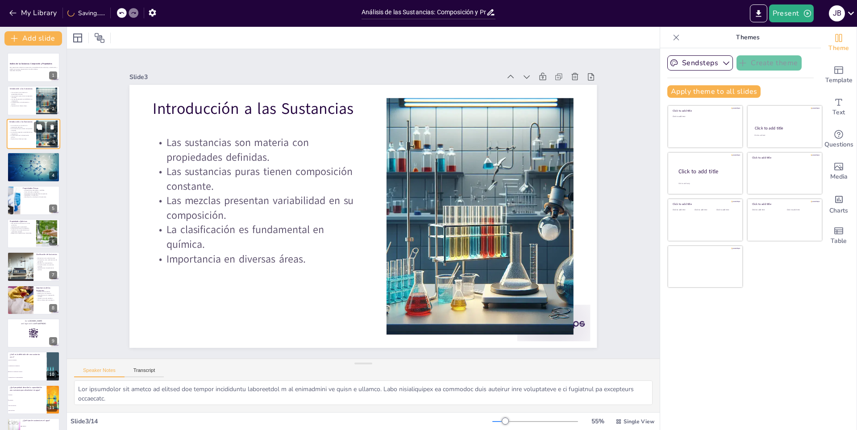
checkbox input "true"
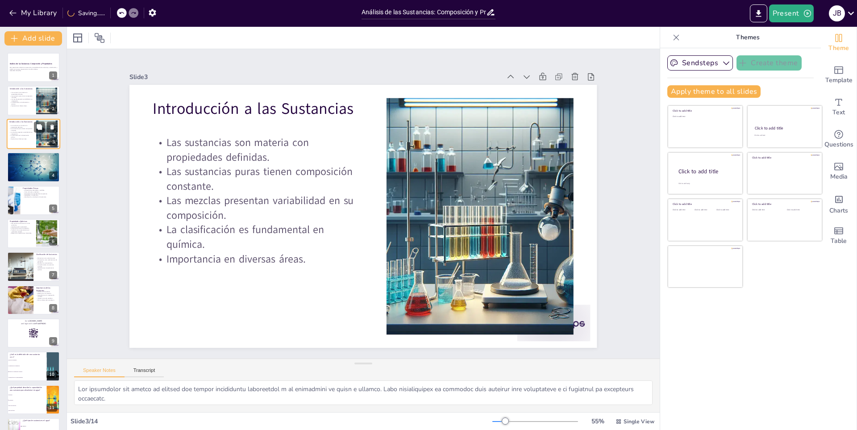
checkbox input "true"
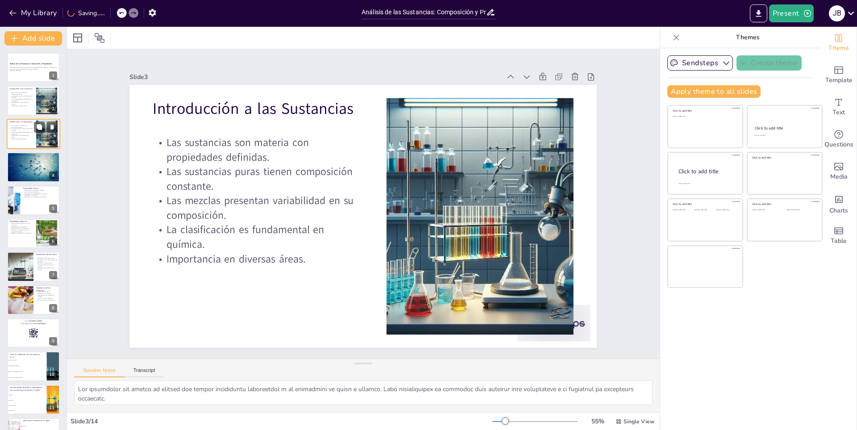
checkbox input "true"
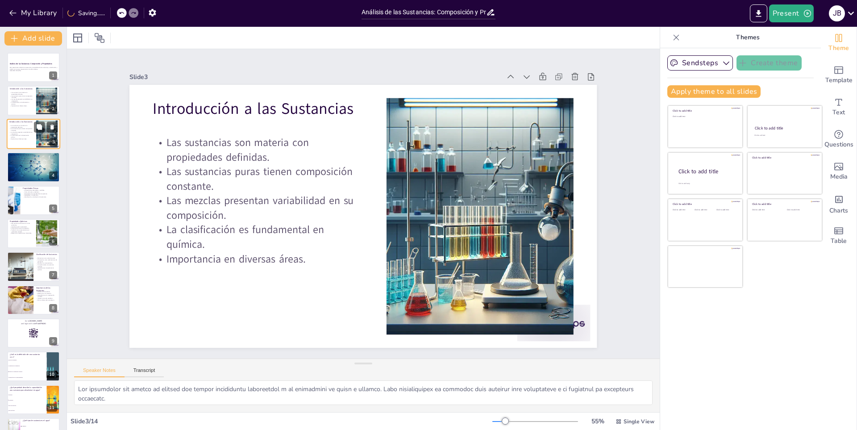
checkbox input "true"
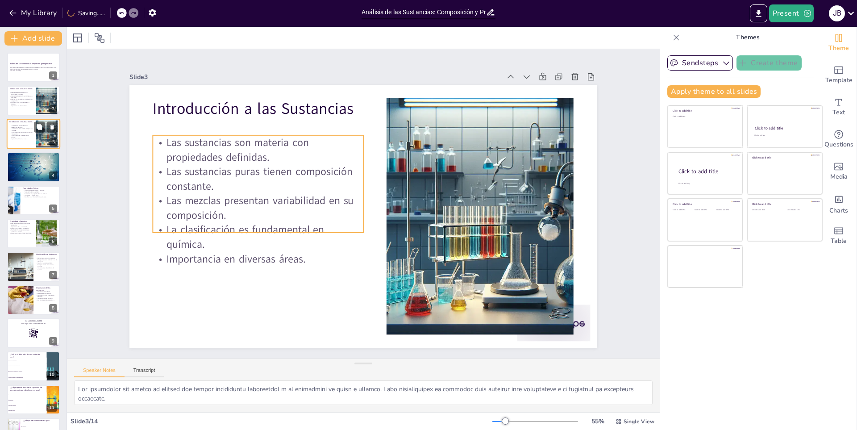
checkbox input "true"
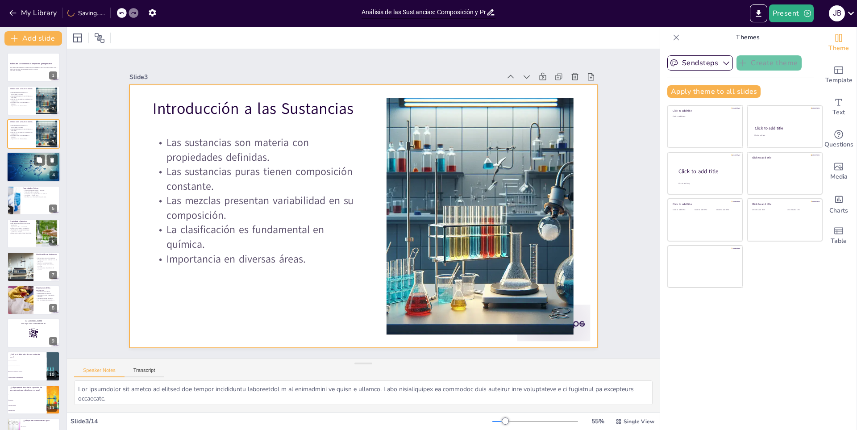
checkbox input "true"
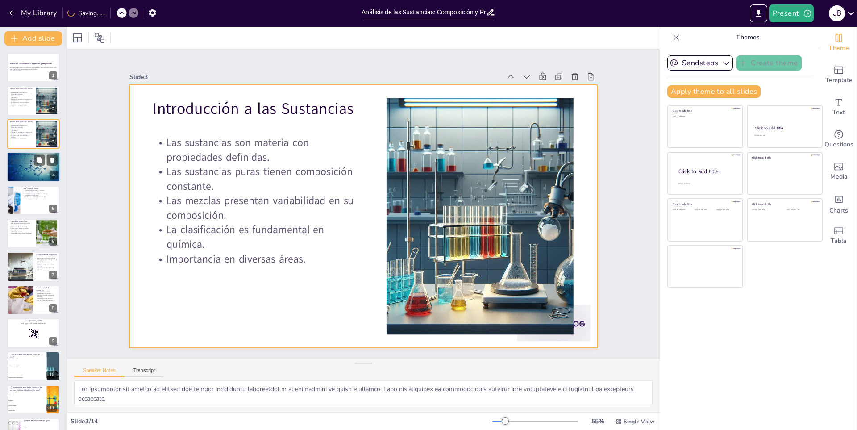
checkbox input "true"
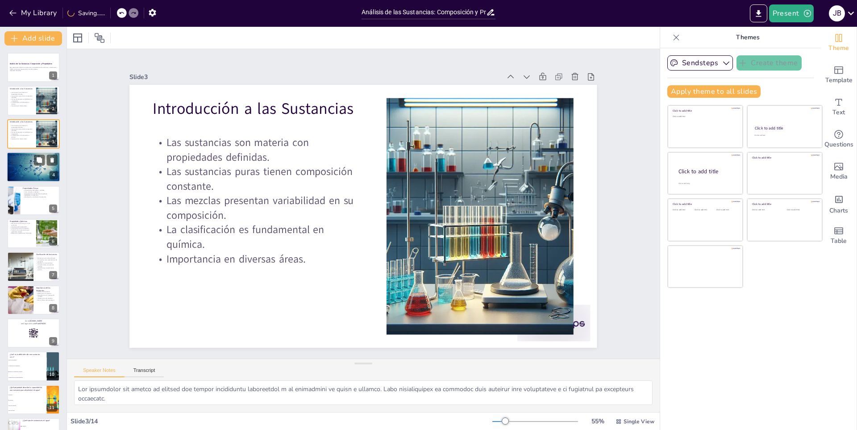
click at [21, 159] on p "Elementos como bloques de construcción." at bounding box center [33, 160] width 48 height 2
type textarea "Lo ipsumdolors am con adipiscin el seddoeiusmo temp in utlaboreetdolo m aliquae…"
checkbox input "true"
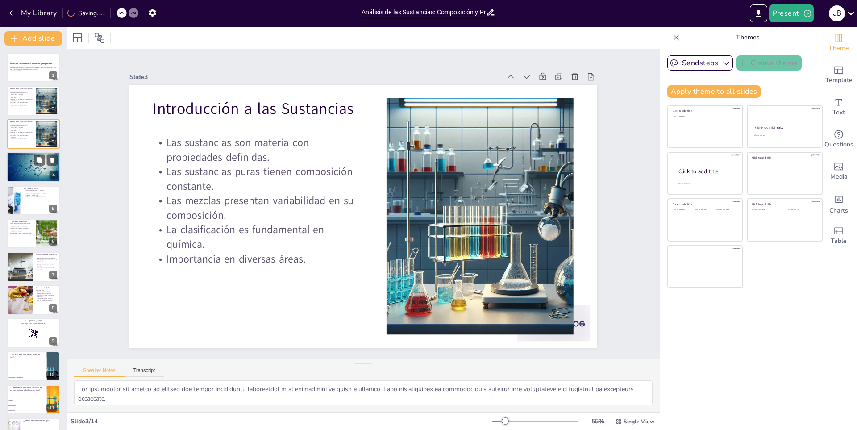
checkbox input "true"
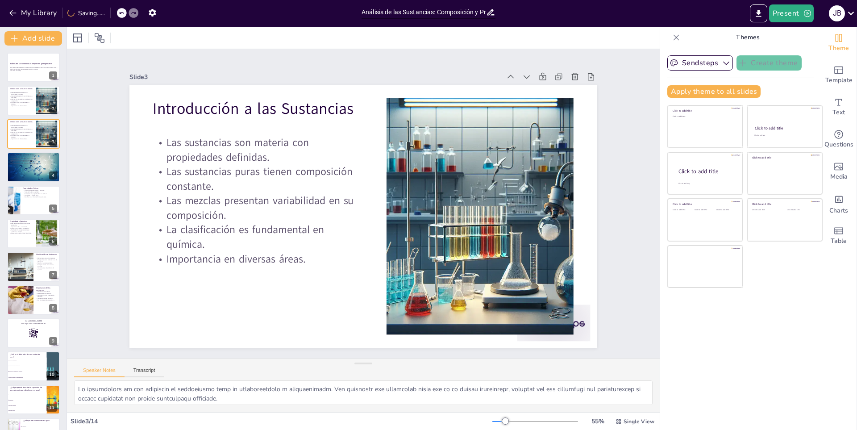
checkbox input "true"
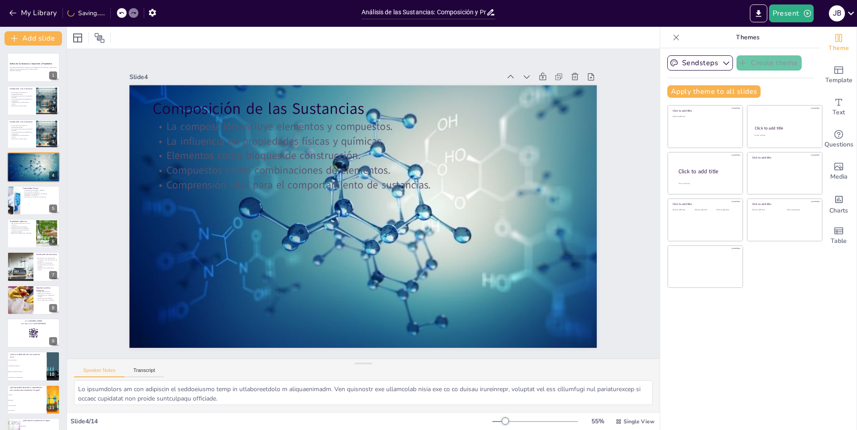
checkbox input "true"
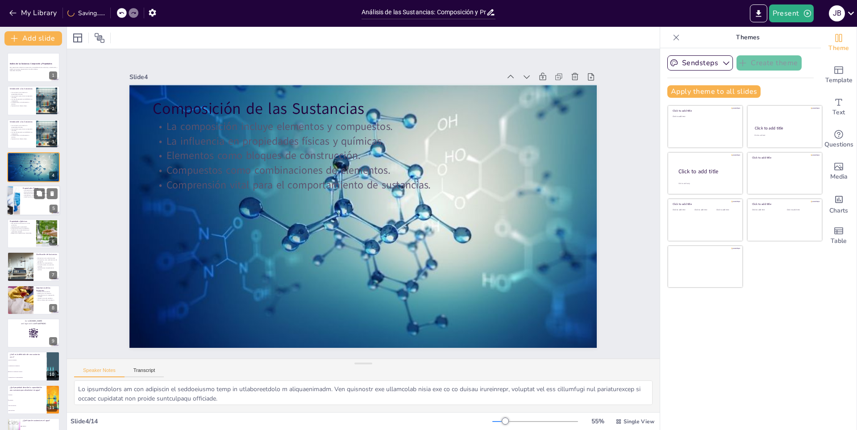
checkbox input "true"
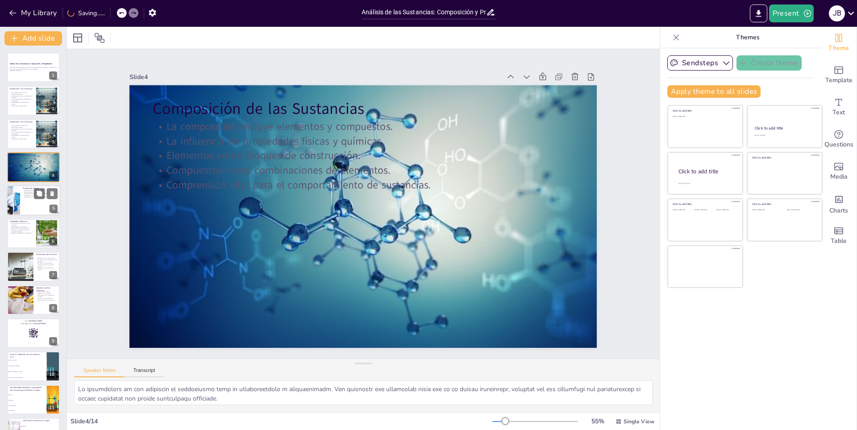
checkbox input "true"
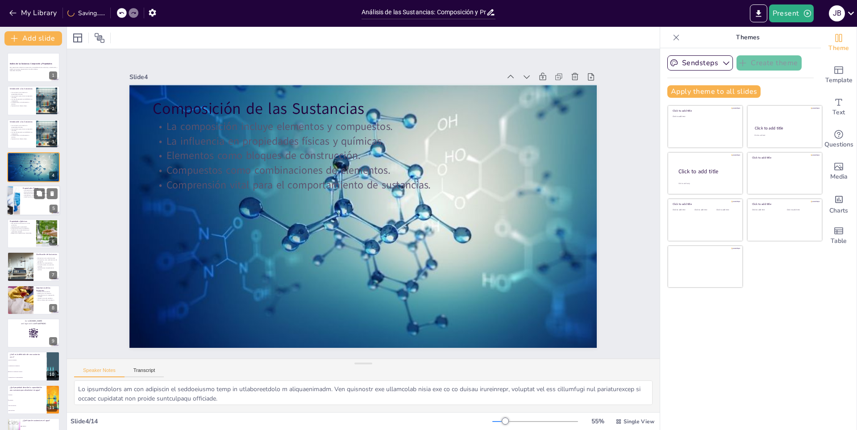
checkbox input "true"
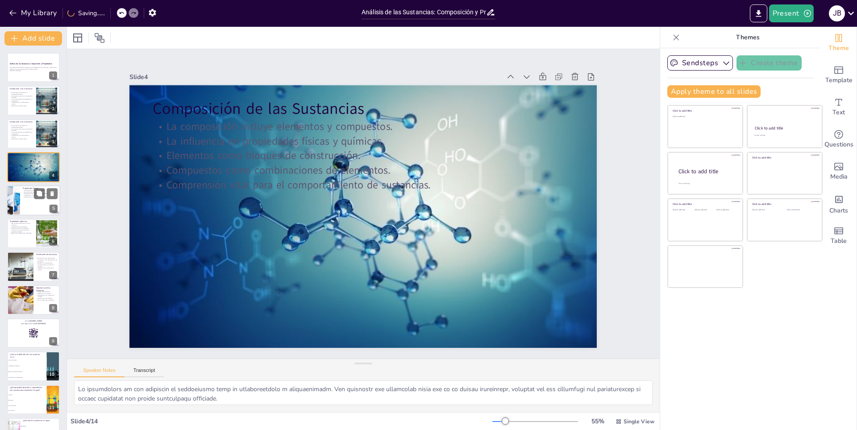
click at [30, 191] on p "Punto de fusión y ebullición." at bounding box center [40, 192] width 35 height 2
type textarea "Lor ipsumdolors ametcon adi elitseddoeiusmo tem in utlabo etdol mag aliquae ad …"
checkbox input "true"
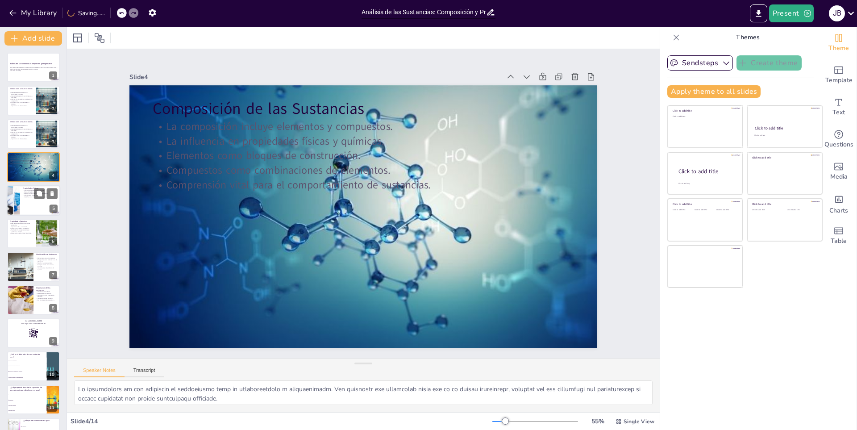
checkbox input "true"
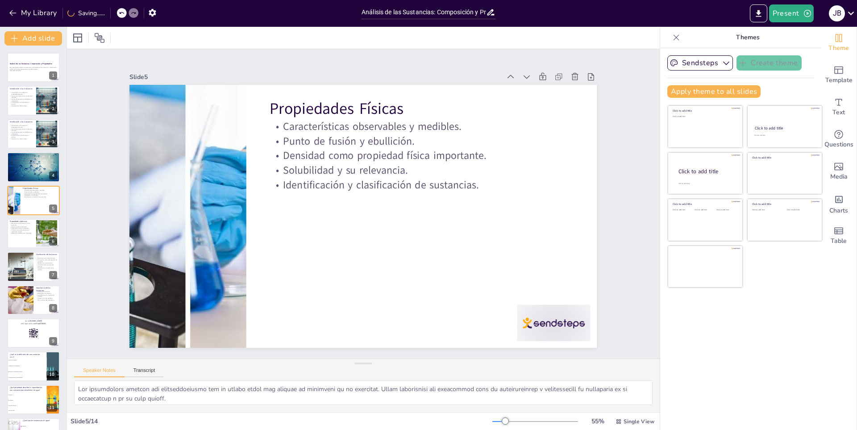
checkbox input "true"
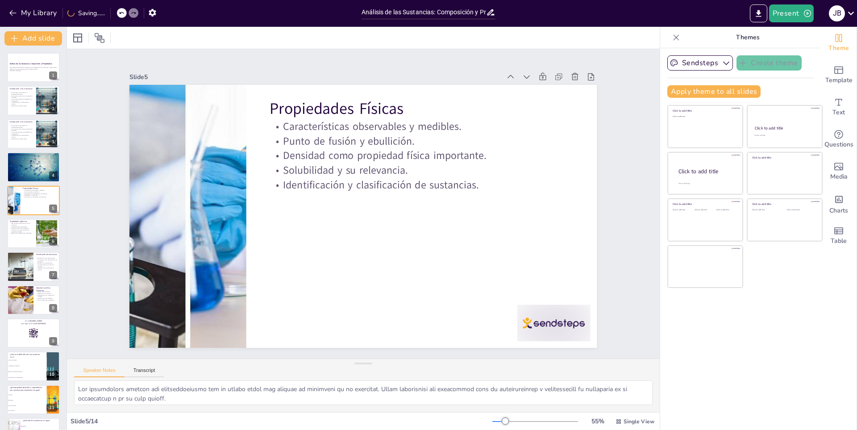
checkbox input "true"
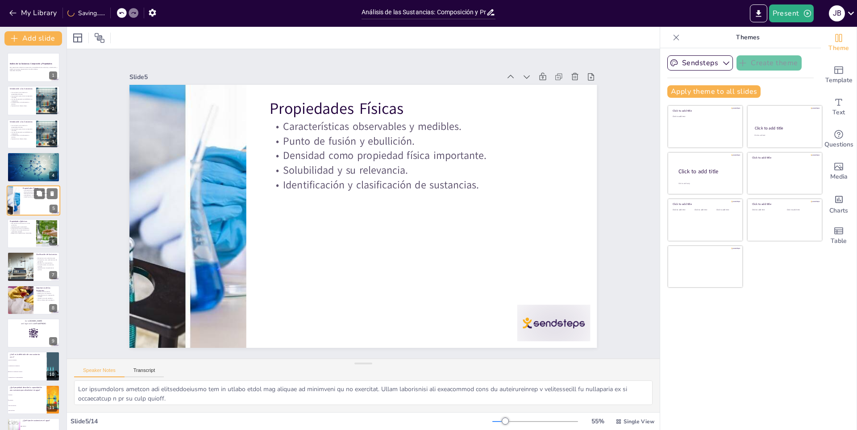
checkbox input "true"
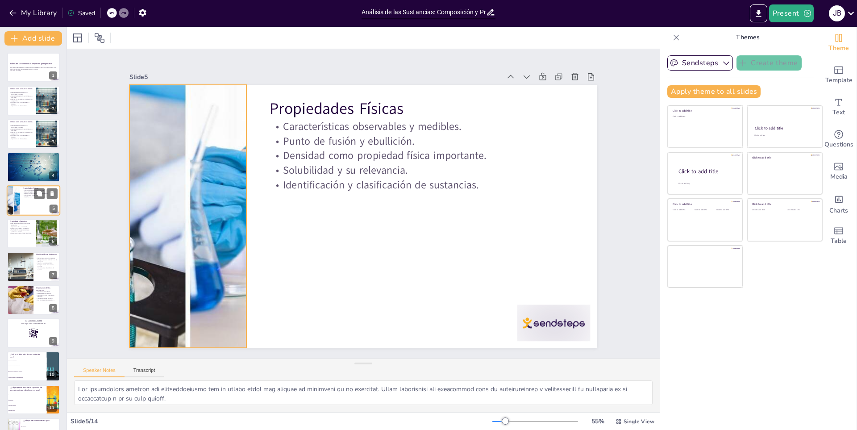
checkbox input "true"
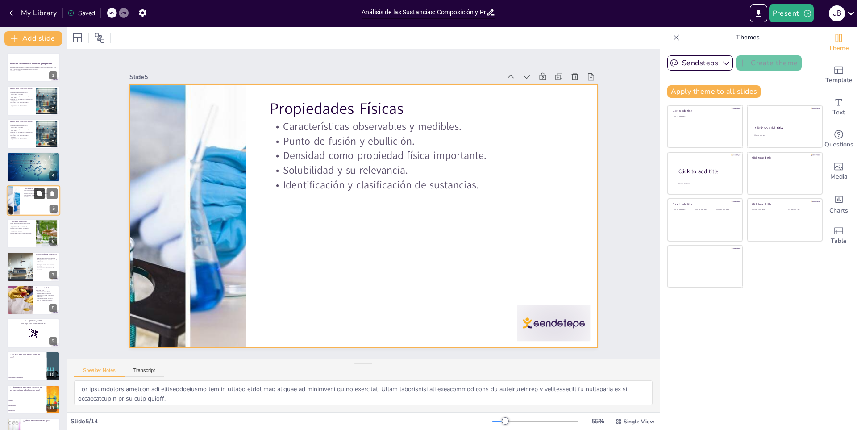
checkbox input "true"
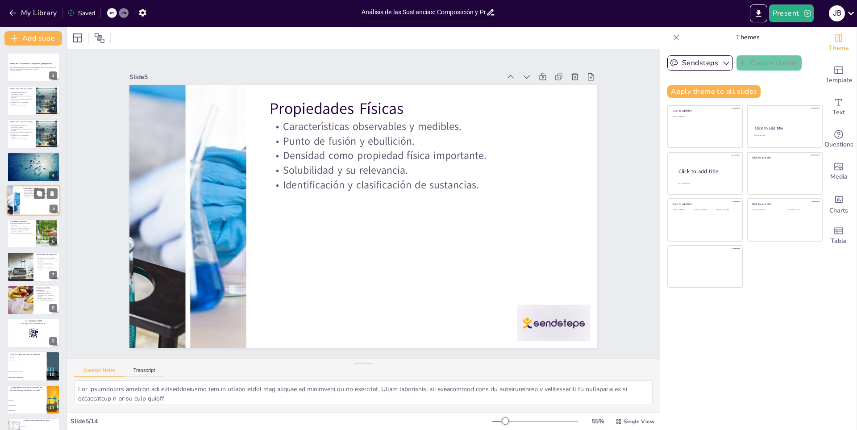
checkbox input "true"
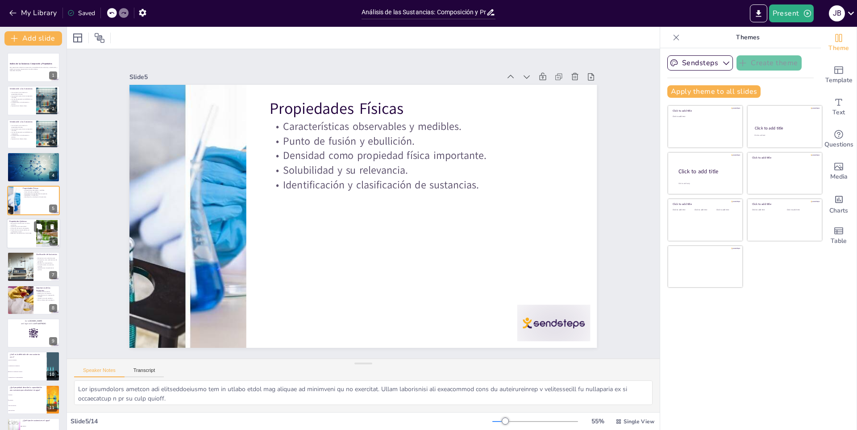
checkbox input "true"
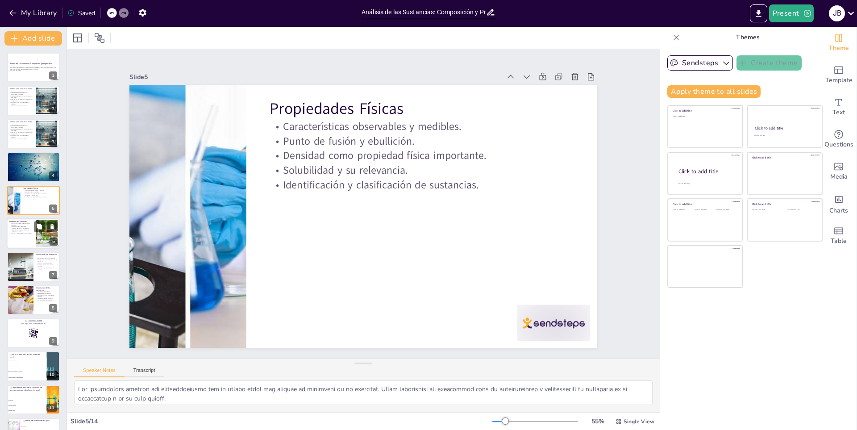
click at [36, 218] on div "Propiedades Químicas Descripción de reacciones con otras sustancias. Importanci…" at bounding box center [34, 233] width 54 height 30
type textarea "Lor ipsumdolors ametcons adi elitseddoeius temp incididu utla etd magnaaliqu en…"
checkbox input "true"
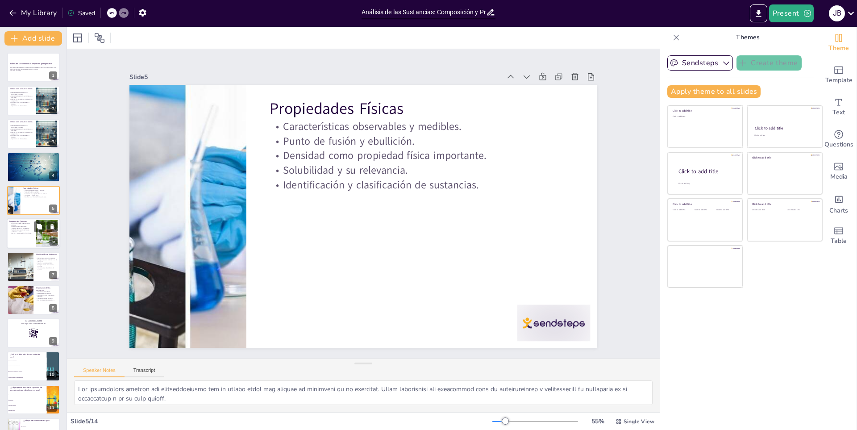
checkbox input "true"
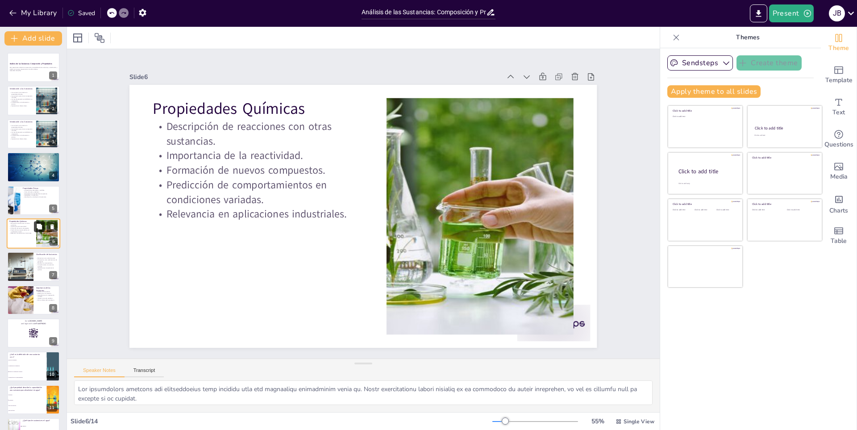
checkbox input "true"
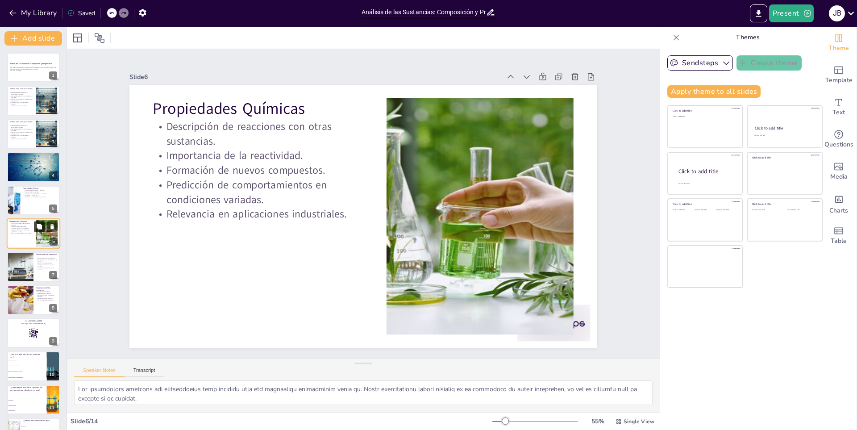
checkbox input "true"
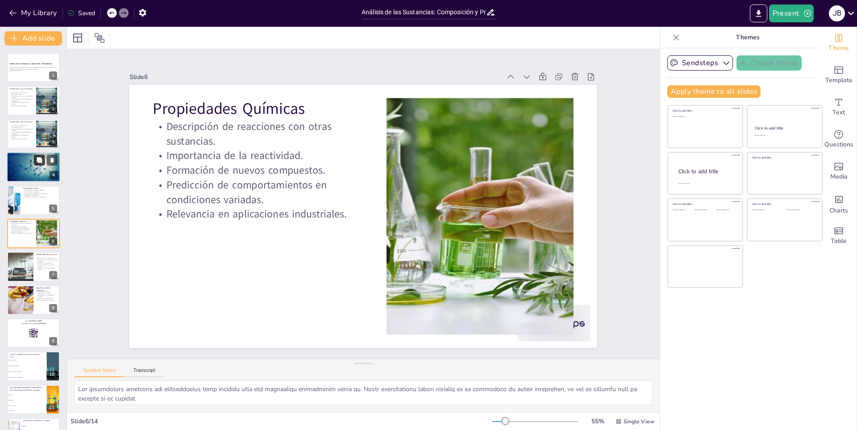
checkbox input "true"
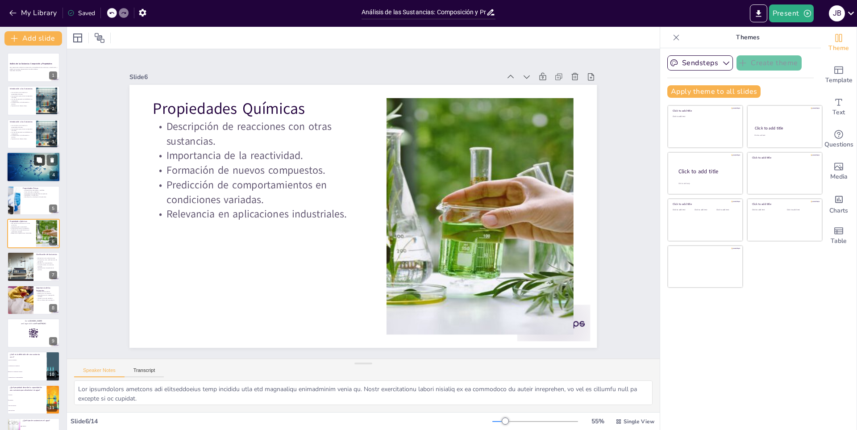
checkbox input "true"
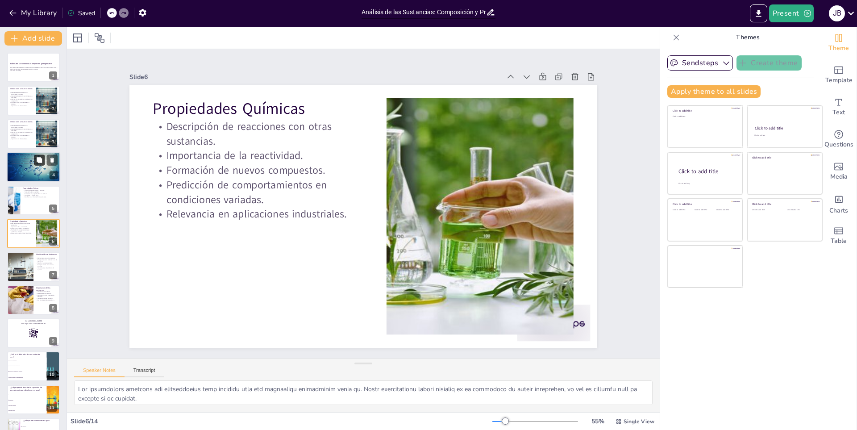
checkbox input "true"
click at [26, 70] on p "Esta presentación aborda la composición y propiedades de las sustancias, su cla…" at bounding box center [33, 68] width 48 height 3
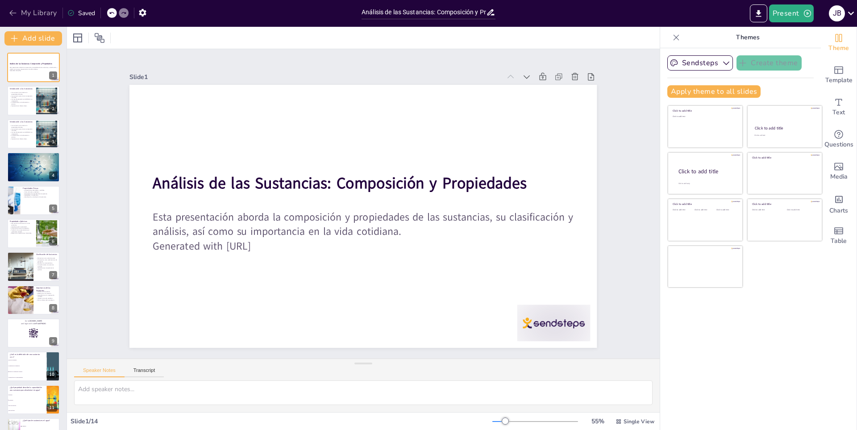
click at [17, 14] on icon "button" at bounding box center [12, 12] width 9 height 9
